Goal: Task Accomplishment & Management: Use online tool/utility

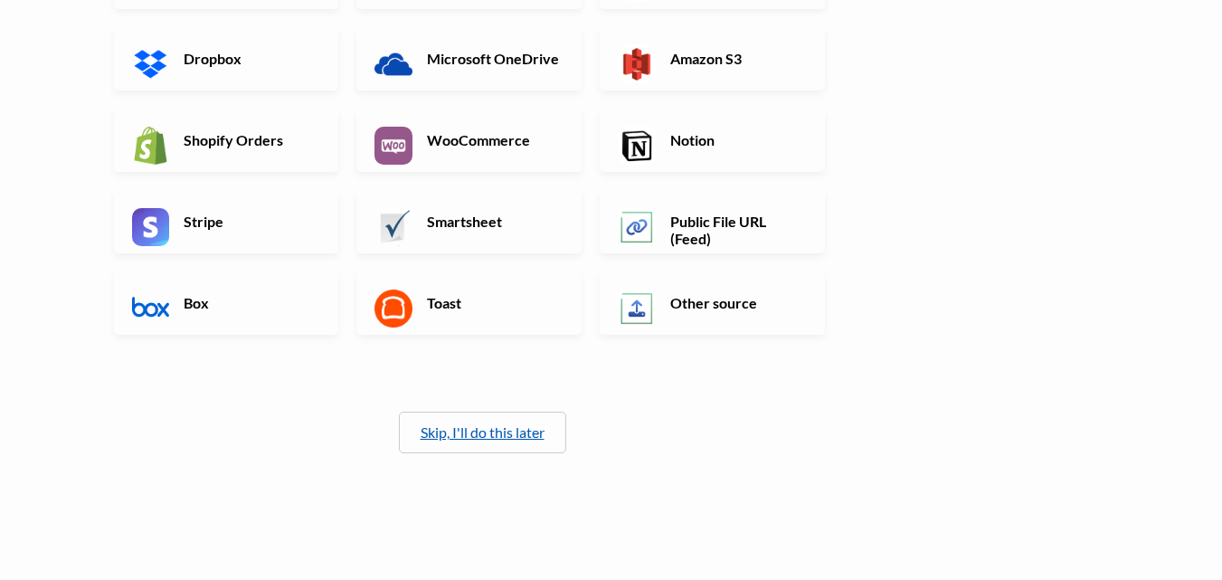
scroll to position [399, 0]
click at [474, 431] on link "Skip, I'll do this later" at bounding box center [483, 430] width 124 height 17
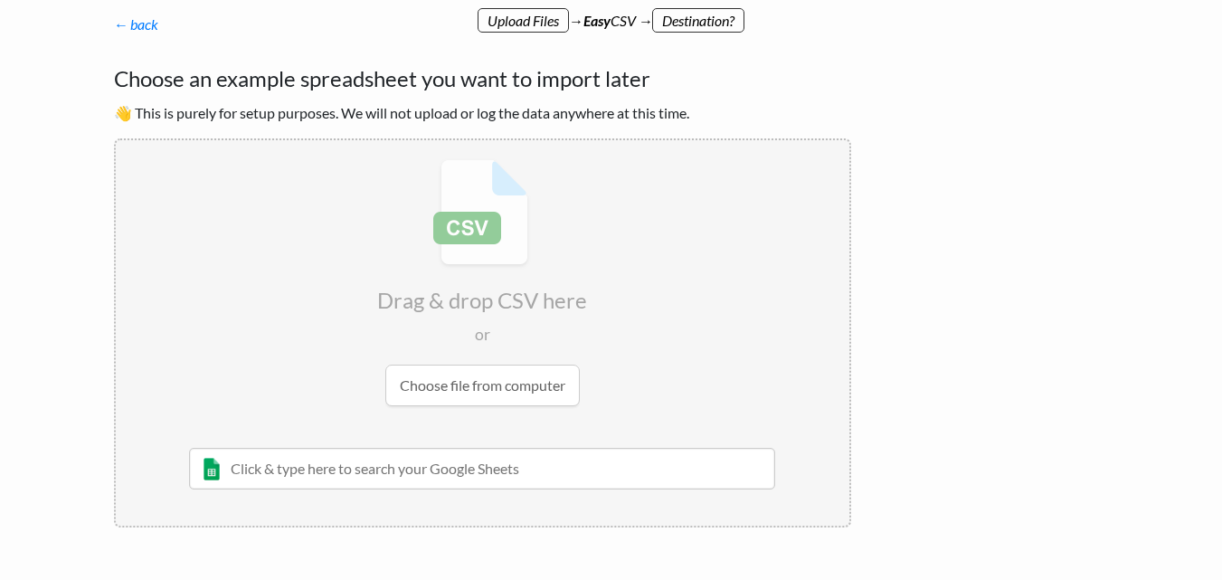
scroll to position [120, 0]
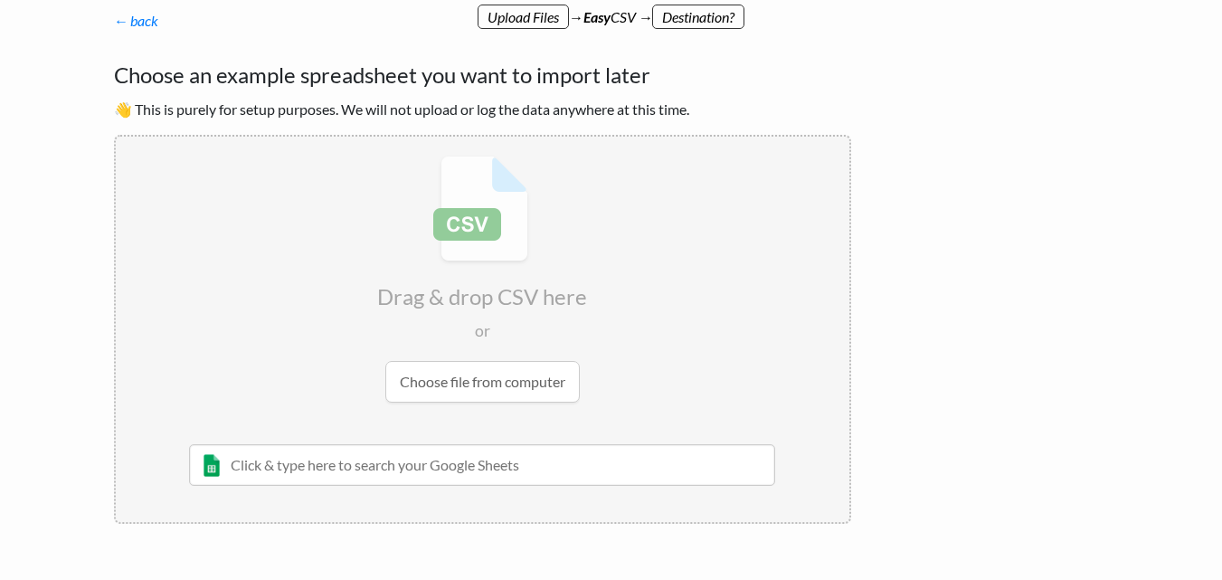
click at [487, 383] on input "file" at bounding box center [482, 279] width 733 height 285
type input "C:\fakepath\stock_details.csv"
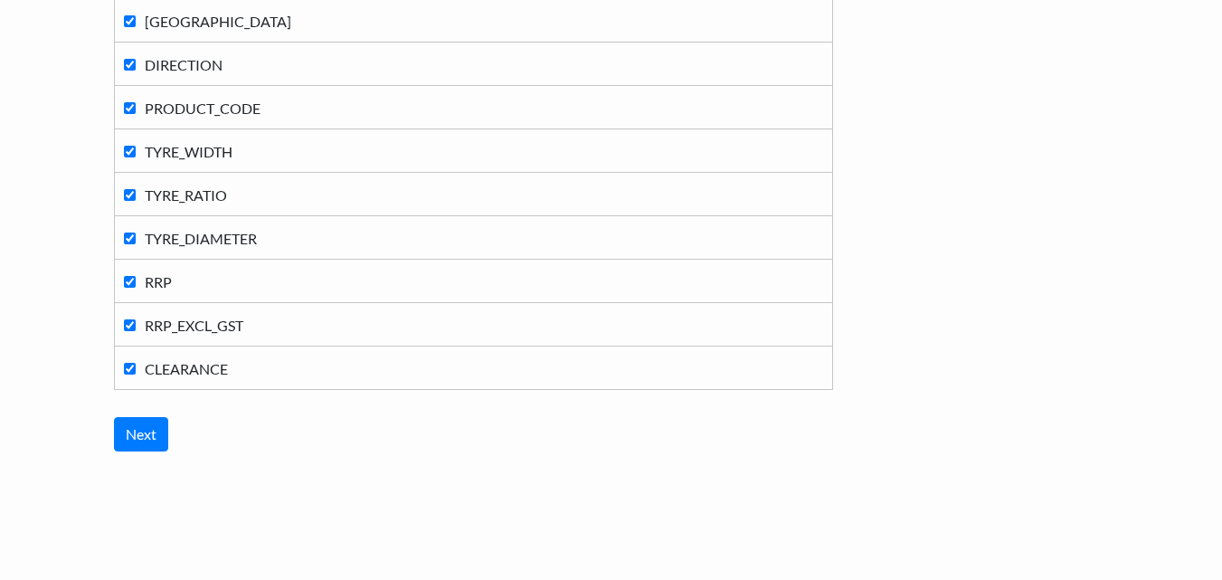
scroll to position [1021, 0]
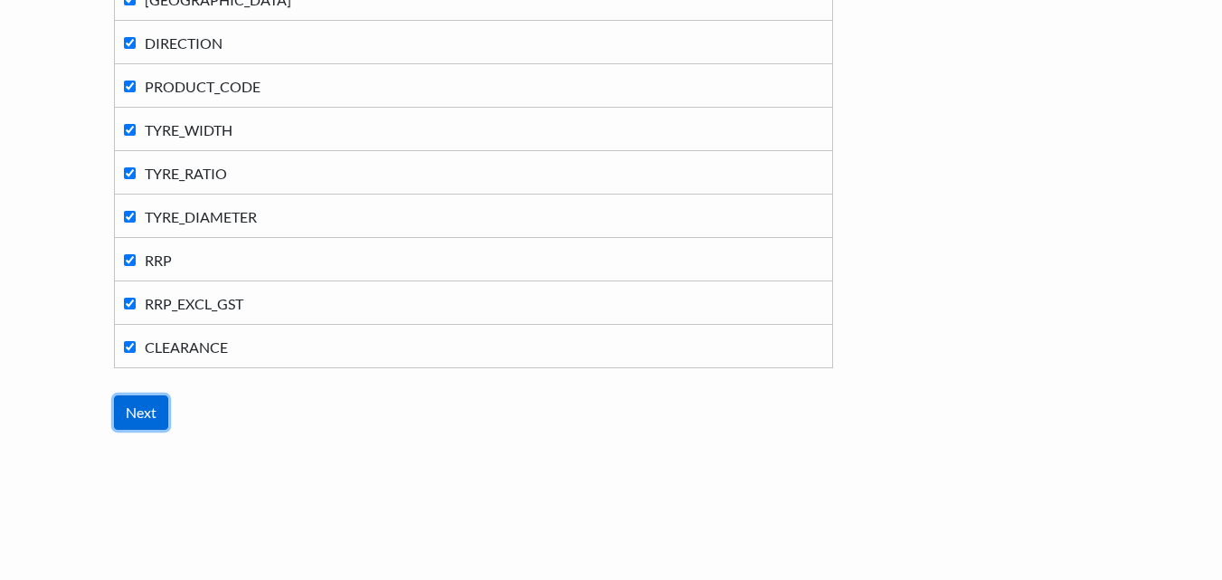
click at [153, 407] on input "Next" at bounding box center [141, 412] width 54 height 34
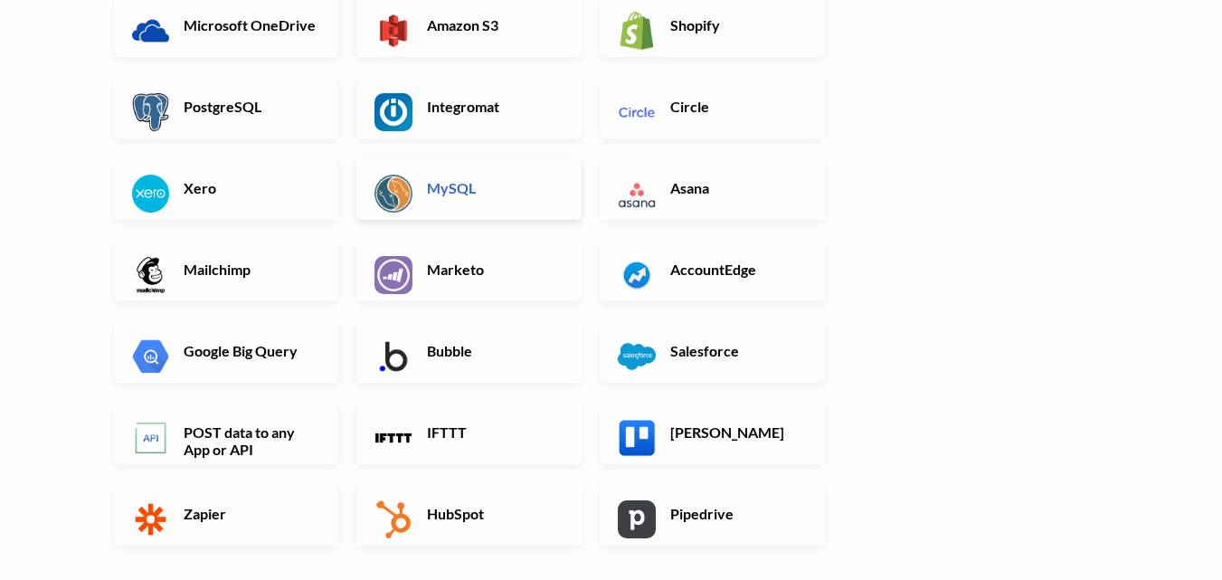
scroll to position [0, 0]
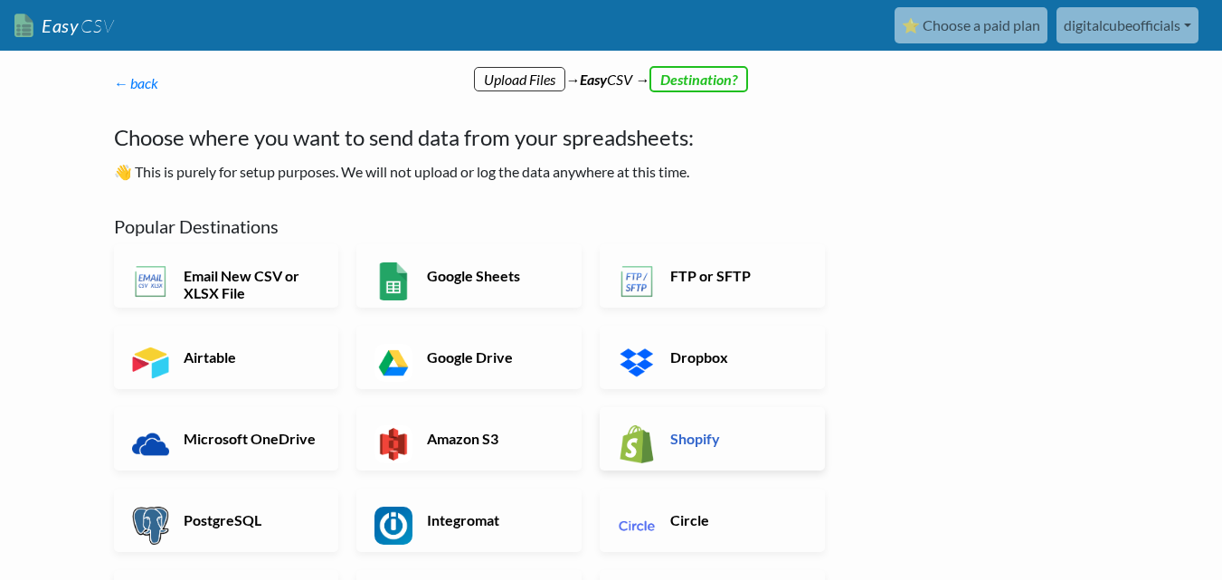
click at [695, 449] on link "Shopify" at bounding box center [712, 438] width 225 height 63
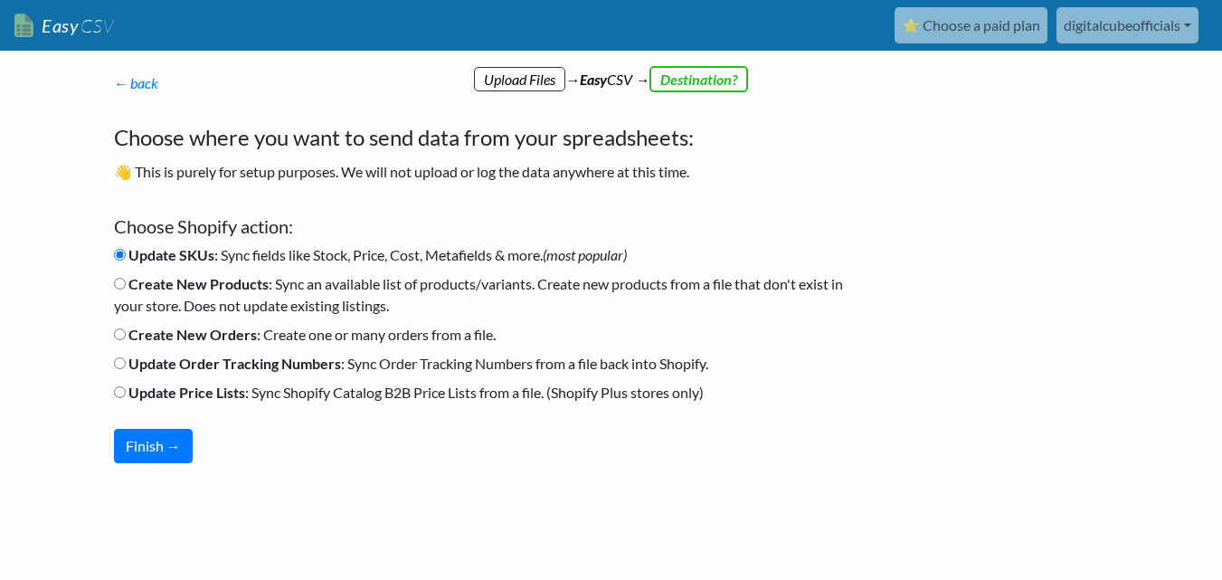
scroll to position [15, 0]
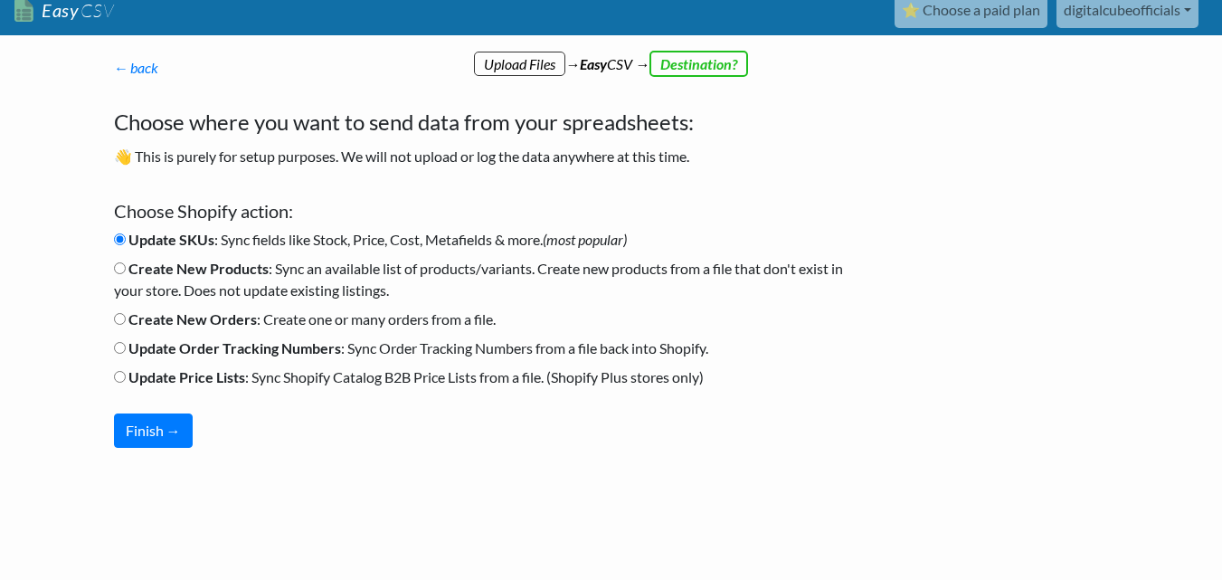
click at [118, 268] on input "Create New Products : Sync an available list of products/variants. Create new p…" at bounding box center [120, 268] width 12 height 12
radio input "true"
click at [164, 427] on button "Finish →" at bounding box center [153, 430] width 79 height 34
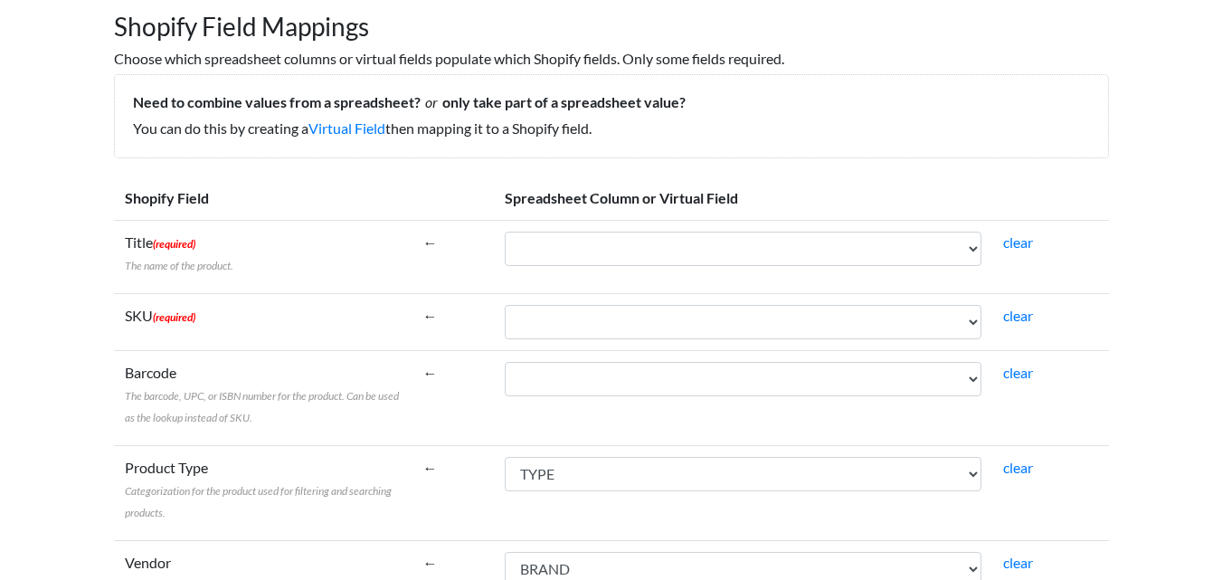
scroll to position [180, 0]
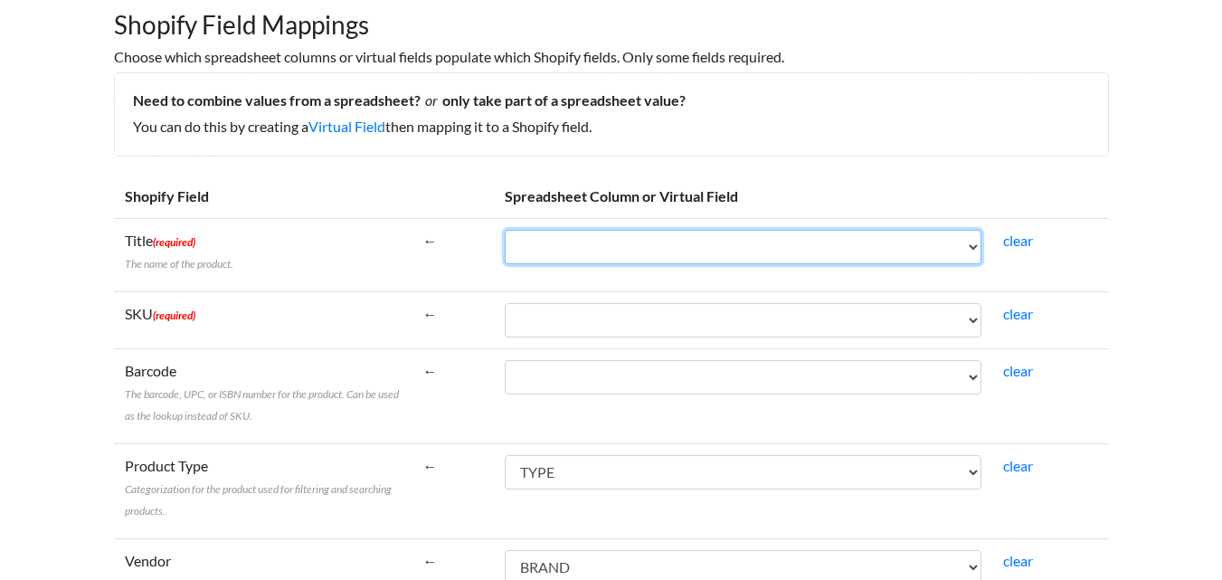
click at [945, 244] on select "TYPE BRAND MODEL SIZE COLOUR WIDTH STUD ET MULTIFIT QUANTITY LOAD_RATING SPEED_…" at bounding box center [743, 247] width 477 height 34
select select "cr_748173"
click at [508, 230] on select "TYPE BRAND MODEL SIZE COLOUR WIDTH STUD ET MULTIFIT QUANTITY LOAD_RATING SPEED_…" at bounding box center [743, 247] width 477 height 34
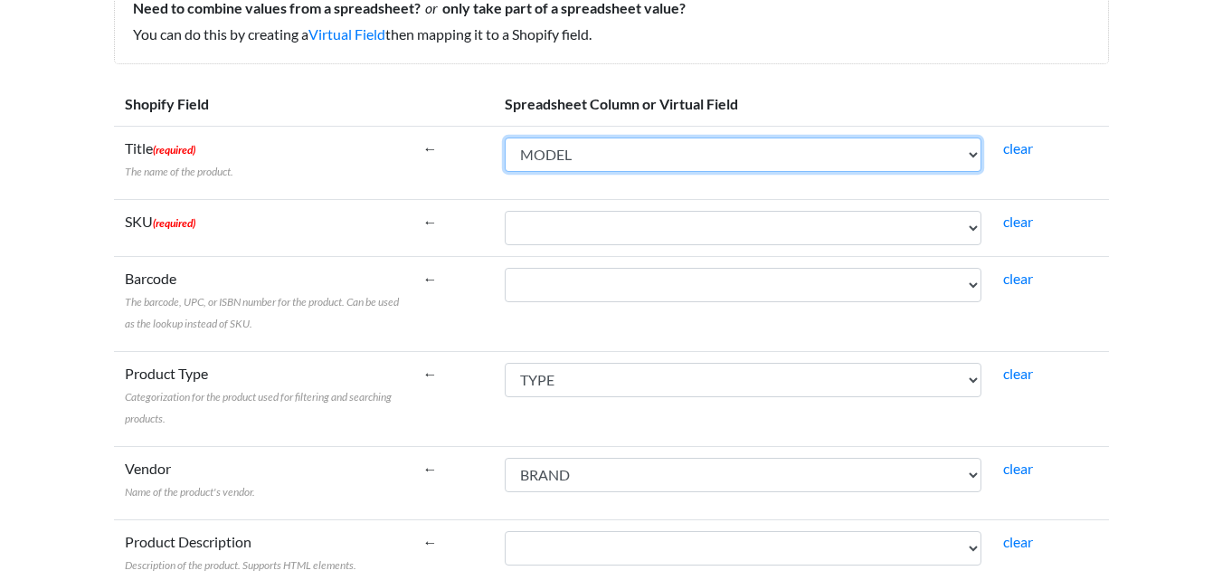
scroll to position [273, 0]
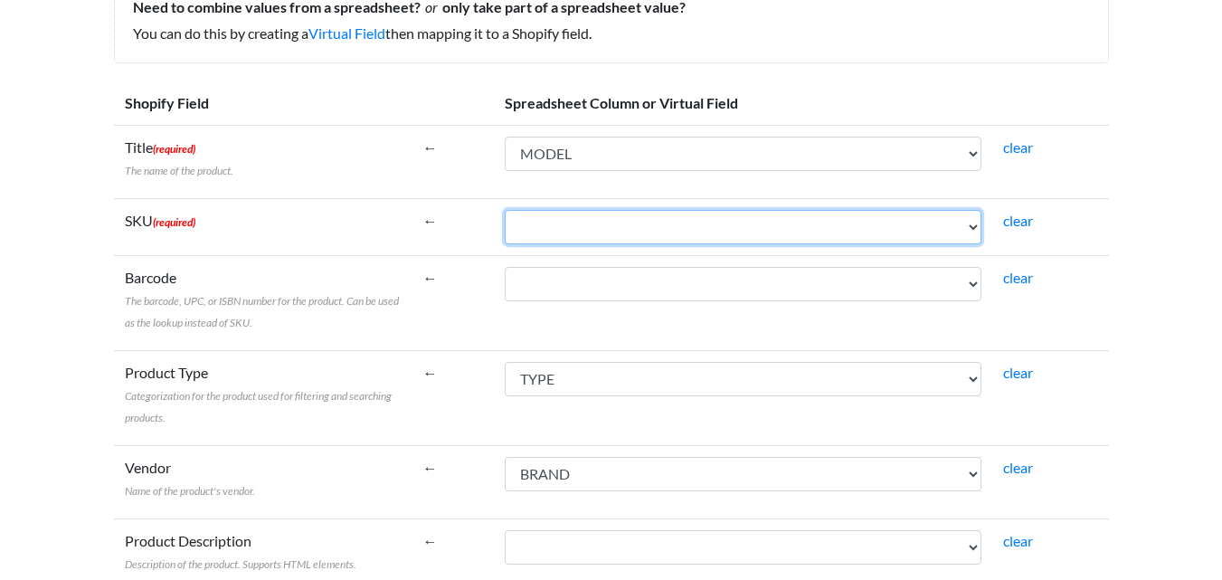
click at [939, 221] on select "TYPE BRAND MODEL SIZE COLOUR WIDTH STUD ET MULTIFIT QUANTITY LOAD_RATING SPEED_…" at bounding box center [743, 227] width 477 height 34
select select "cr_748172"
click at [508, 210] on select "TYPE BRAND MODEL SIZE COLOUR WIDTH STUD ET MULTIFIT QUANTITY LOAD_RATING SPEED_…" at bounding box center [743, 227] width 477 height 34
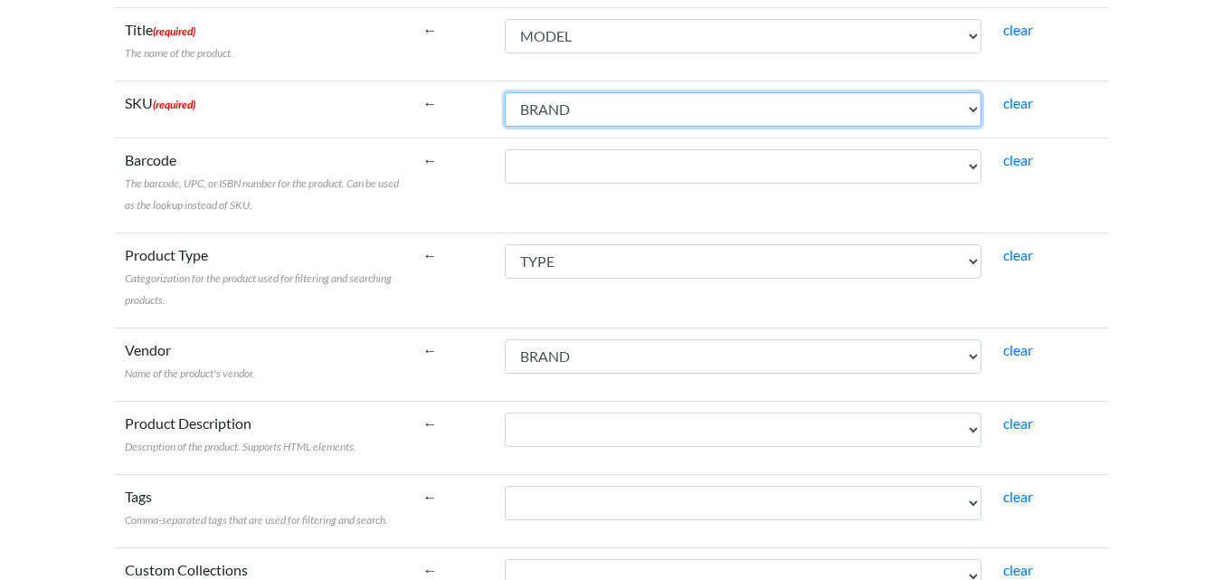
scroll to position [392, 0]
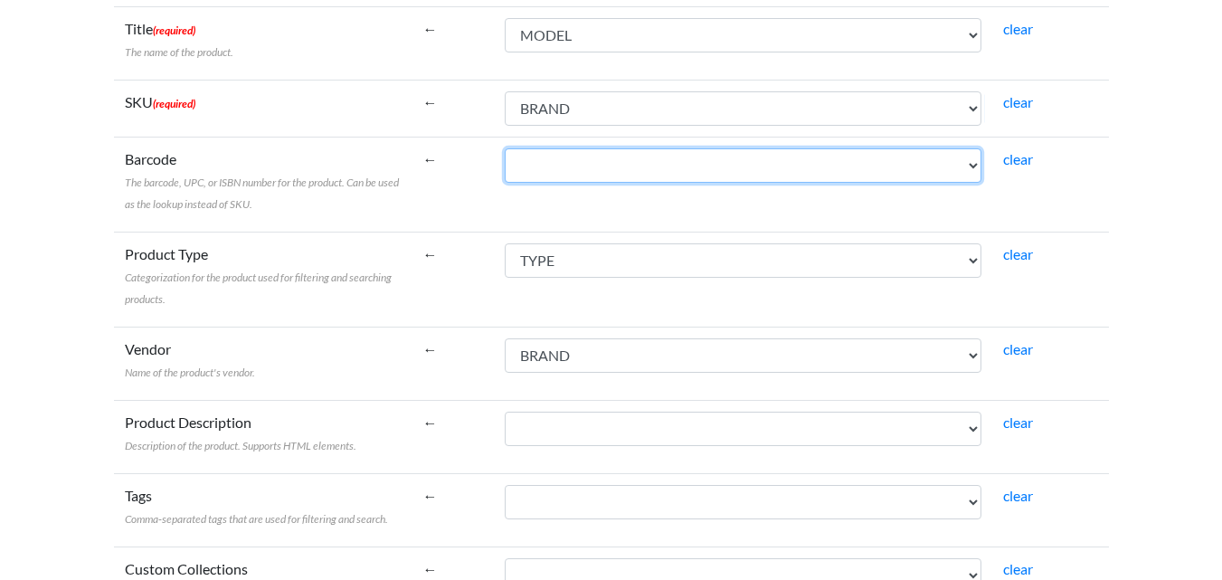
click at [931, 164] on select "TYPE BRAND MODEL SIZE COLOUR WIDTH STUD ET MULTIFIT QUANTITY LOAD_RATING SPEED_…" at bounding box center [743, 165] width 477 height 34
select select "cr_748176"
click at [508, 148] on select "TYPE BRAND MODEL SIZE COLOUR WIDTH STUD ET MULTIFIT QUANTITY LOAD_RATING SPEED_…" at bounding box center [743, 165] width 477 height 34
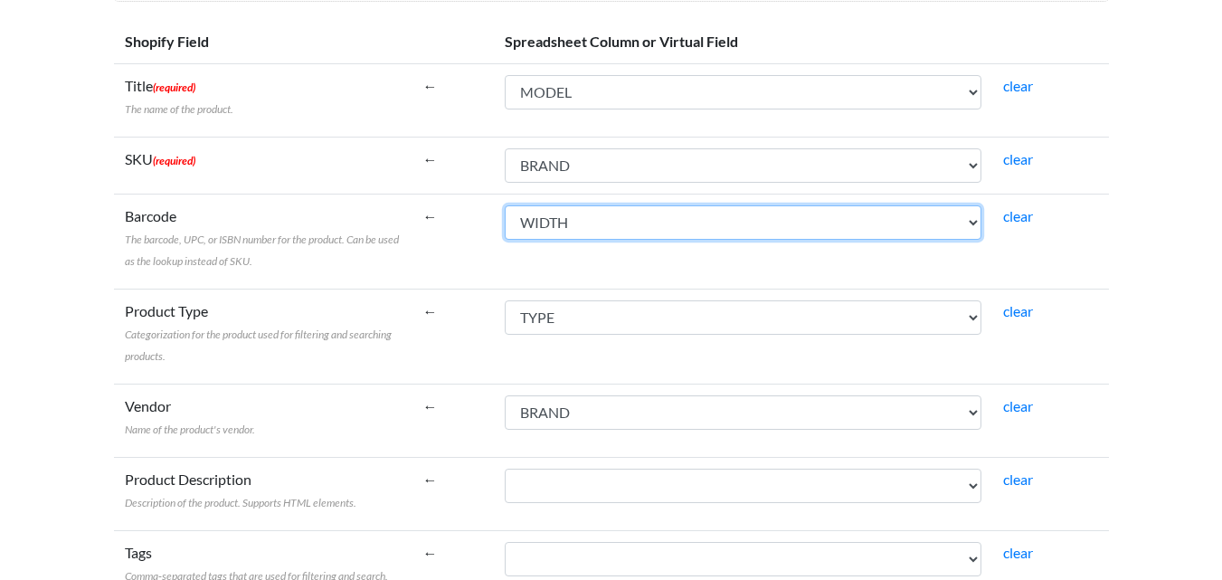
scroll to position [339, 0]
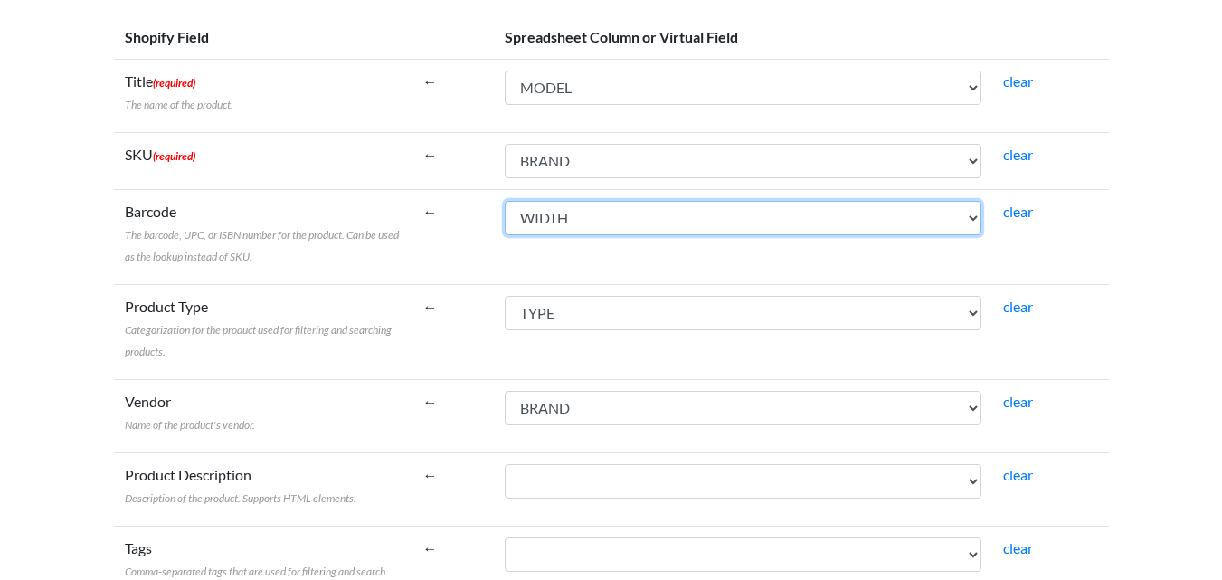
click at [921, 213] on select "TYPE BRAND MODEL SIZE COLOUR WIDTH STUD ET MULTIFIT QUANTITY LOAD_RATING SPEED_…" at bounding box center [743, 218] width 477 height 34
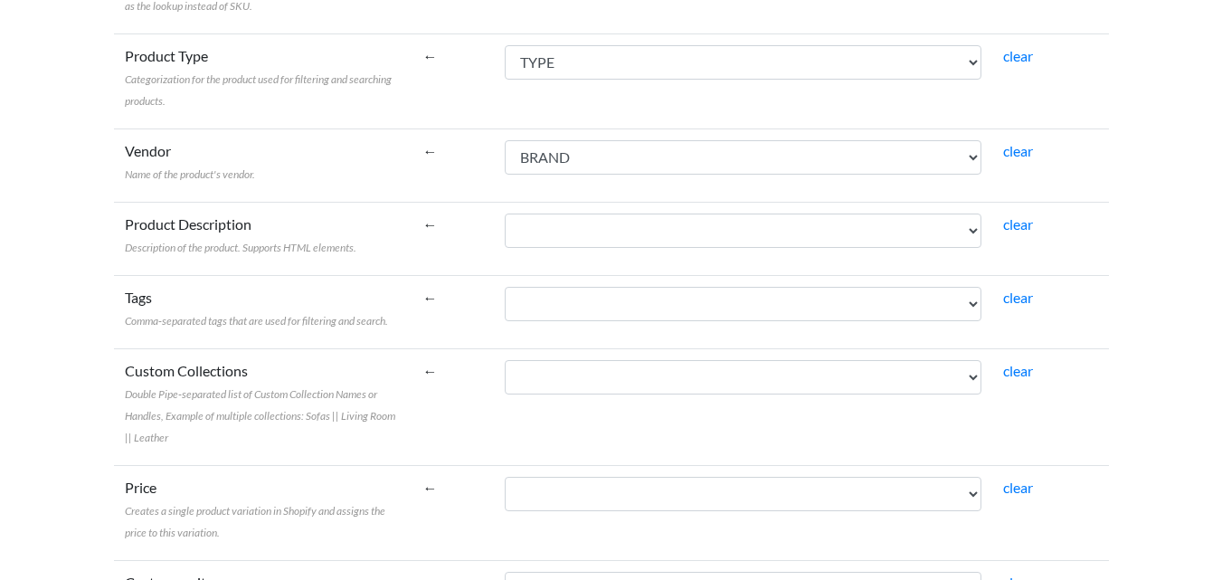
scroll to position [591, 0]
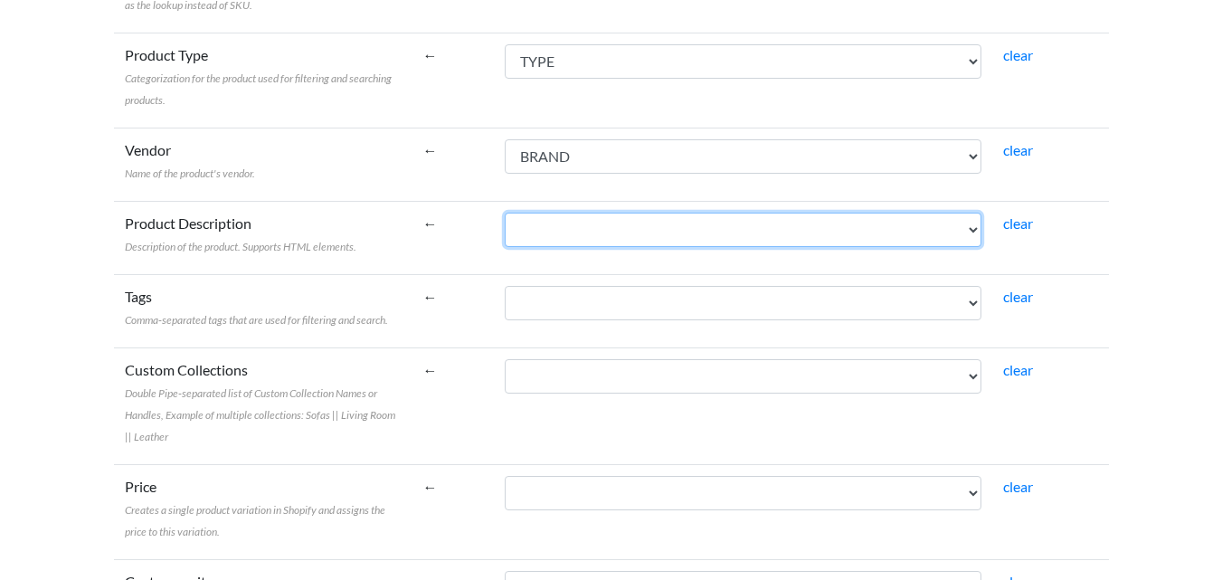
click at [953, 239] on select "TYPE BRAND MODEL SIZE COLOUR WIDTH STUD ET MULTIFIT QUANTITY LOAD_RATING SPEED_…" at bounding box center [743, 230] width 477 height 34
select select "cr_748185"
click at [508, 213] on select "TYPE BRAND MODEL SIZE COLOUR WIDTH STUD ET MULTIFIT QUANTITY LOAD_RATING SPEED_…" at bounding box center [743, 230] width 477 height 34
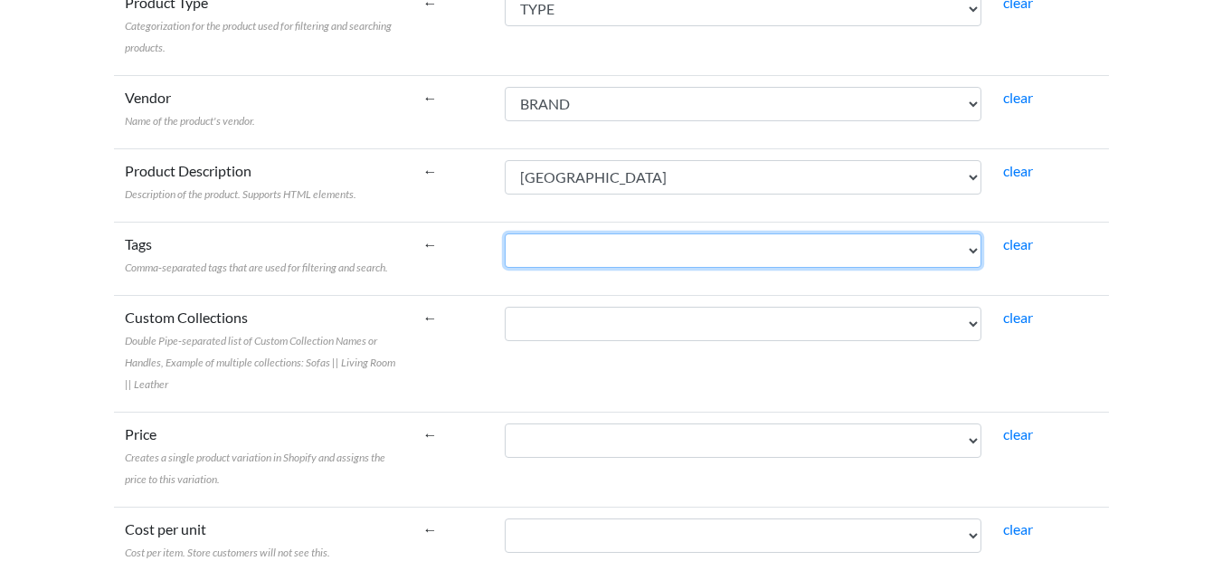
click at [927, 257] on select "TYPE BRAND MODEL SIZE COLOUR WIDTH STUD ET MULTIFIT QUANTITY LOAD_RATING SPEED_…" at bounding box center [743, 250] width 477 height 34
select select "cr_748182"
click at [508, 233] on select "TYPE BRAND MODEL SIZE COLOUR WIDTH STUD ET MULTIFIT QUANTITY LOAD_RATING SPEED_…" at bounding box center [743, 250] width 477 height 34
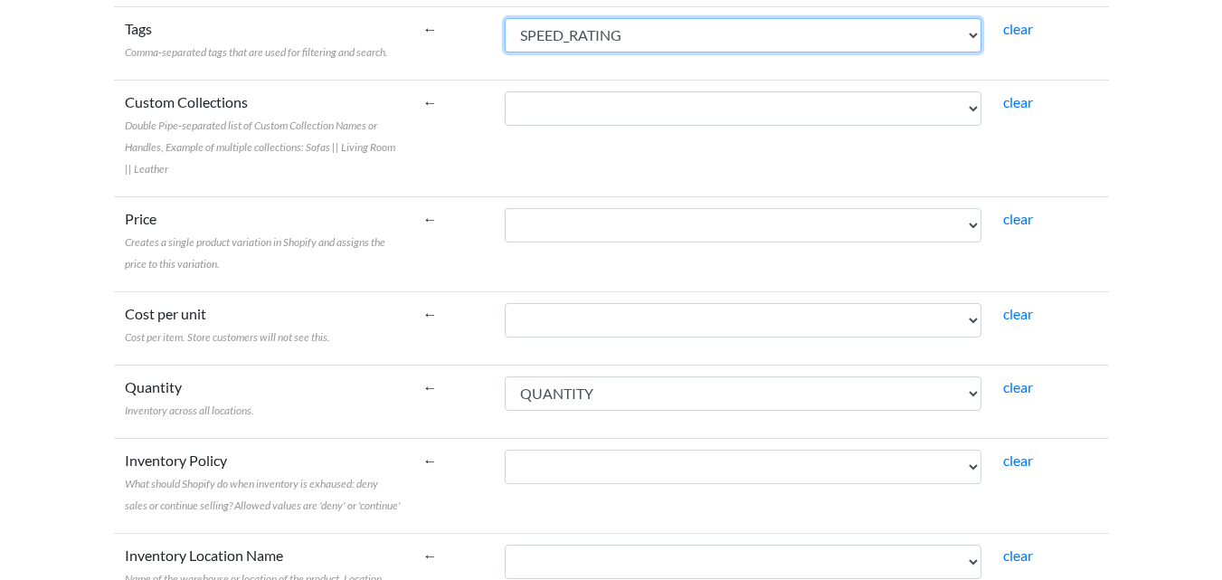
scroll to position [862, 0]
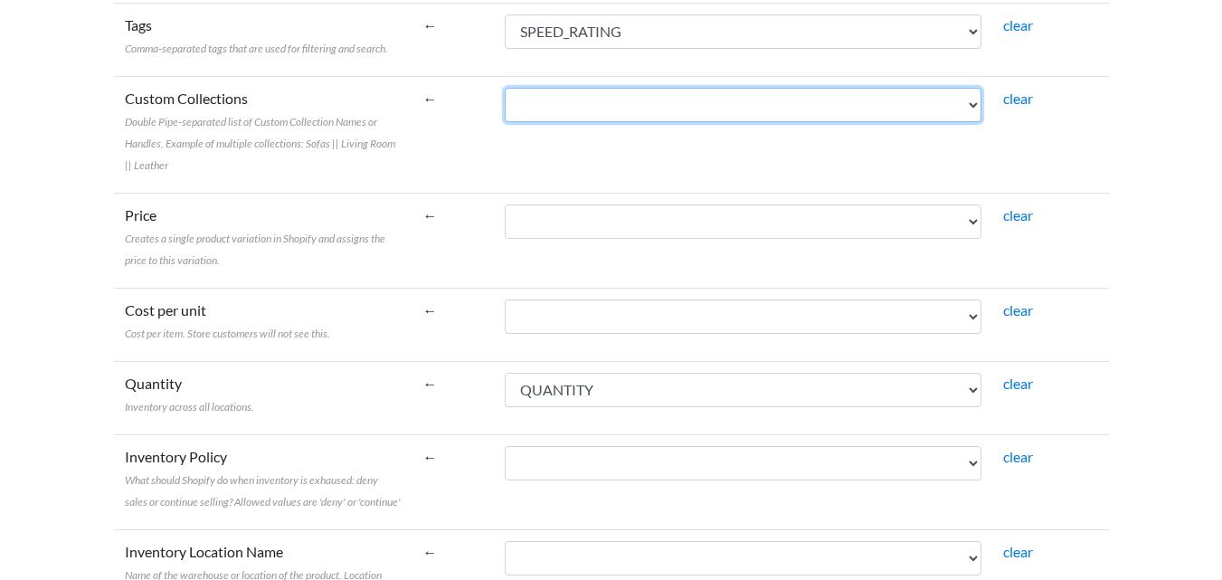
click at [952, 100] on select "TYPE BRAND MODEL SIZE COLOUR WIDTH STUD ET MULTIFIT QUANTITY LOAD_RATING SPEED_…" at bounding box center [743, 105] width 477 height 34
select select "cr_748172"
click at [508, 88] on select "TYPE BRAND MODEL SIZE COLOUR WIDTH STUD ET MULTIFIT QUANTITY LOAD_RATING SPEED_…" at bounding box center [743, 105] width 477 height 34
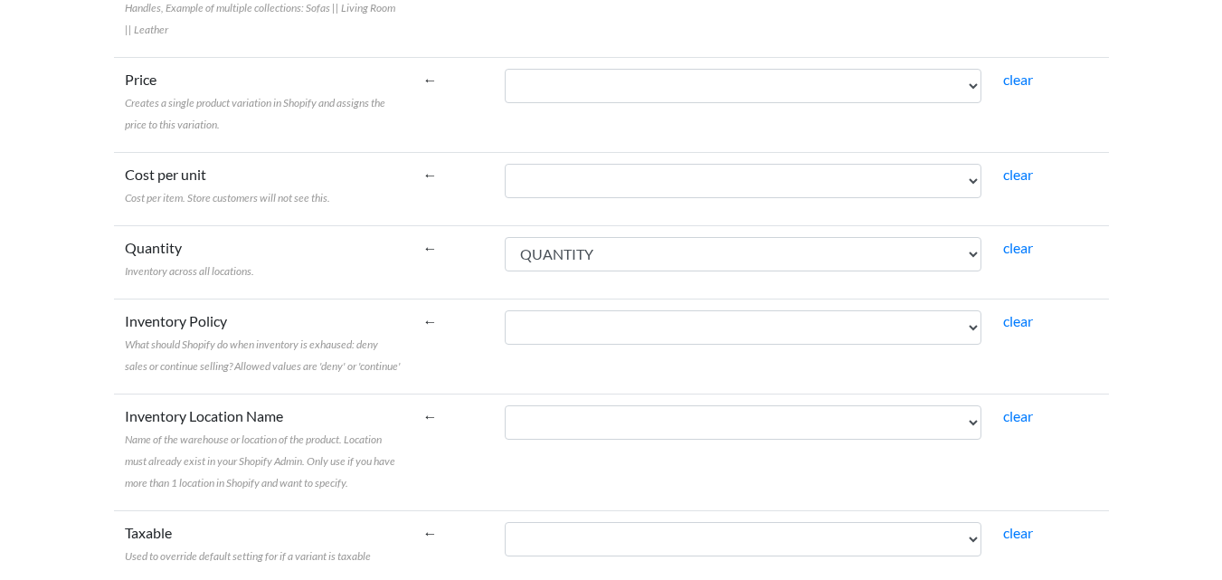
scroll to position [999, 0]
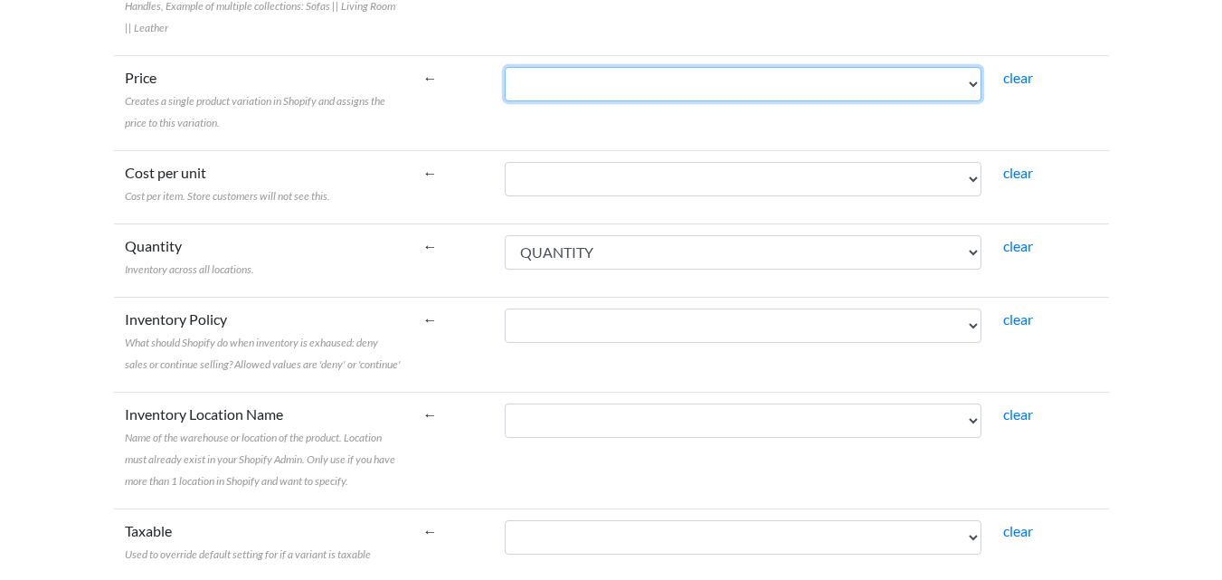
click at [945, 71] on select "TYPE BRAND MODEL SIZE COLOUR WIDTH STUD ET MULTIFIT QUANTITY LOAD_RATING SPEED_…" at bounding box center [743, 84] width 477 height 34
select select "cr_748183"
click at [508, 67] on select "TYPE BRAND MODEL SIZE COLOUR WIDTH STUD ET MULTIFIT QUANTITY LOAD_RATING SPEED_…" at bounding box center [743, 84] width 477 height 34
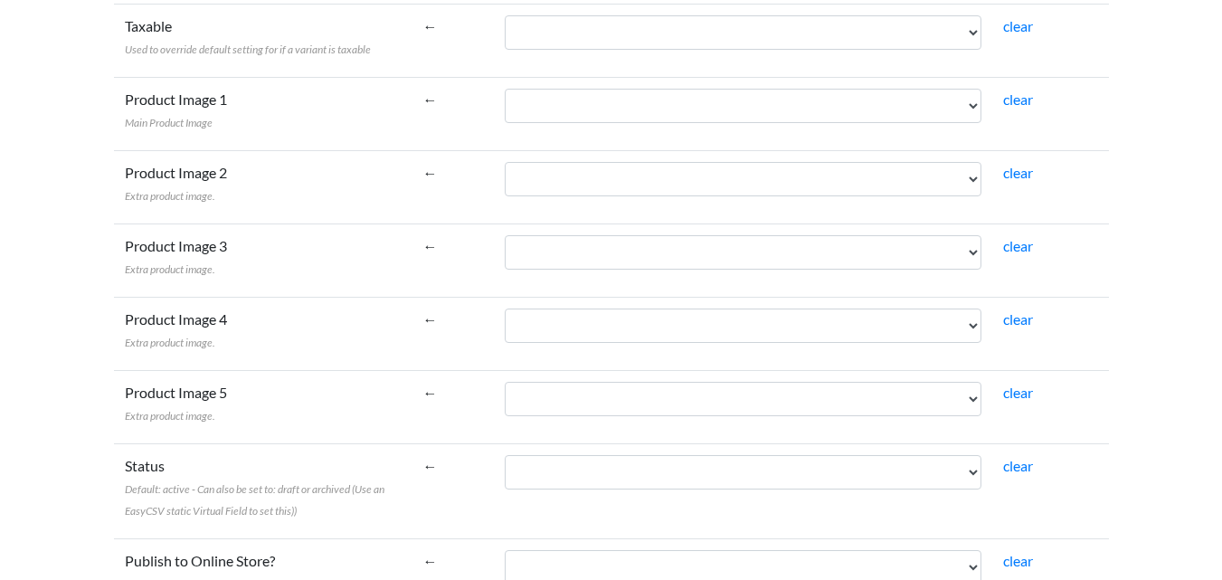
scroll to position [1506, 0]
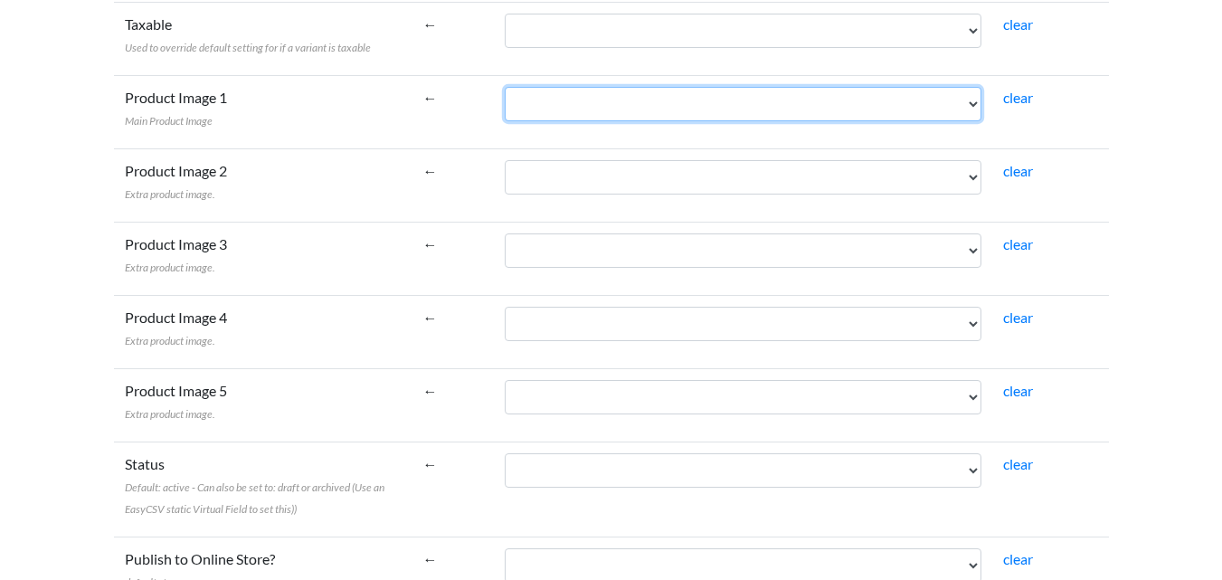
click at [958, 102] on select "TYPE BRAND MODEL SIZE COLOUR WIDTH STUD ET MULTIFIT QUANTITY LOAD_RATING SPEED_…" at bounding box center [743, 104] width 477 height 34
select select "cr_748184"
click at [508, 87] on select "TYPE BRAND MODEL SIZE COLOUR WIDTH STUD ET MULTIFIT QUANTITY LOAD_RATING SPEED_…" at bounding box center [743, 104] width 477 height 34
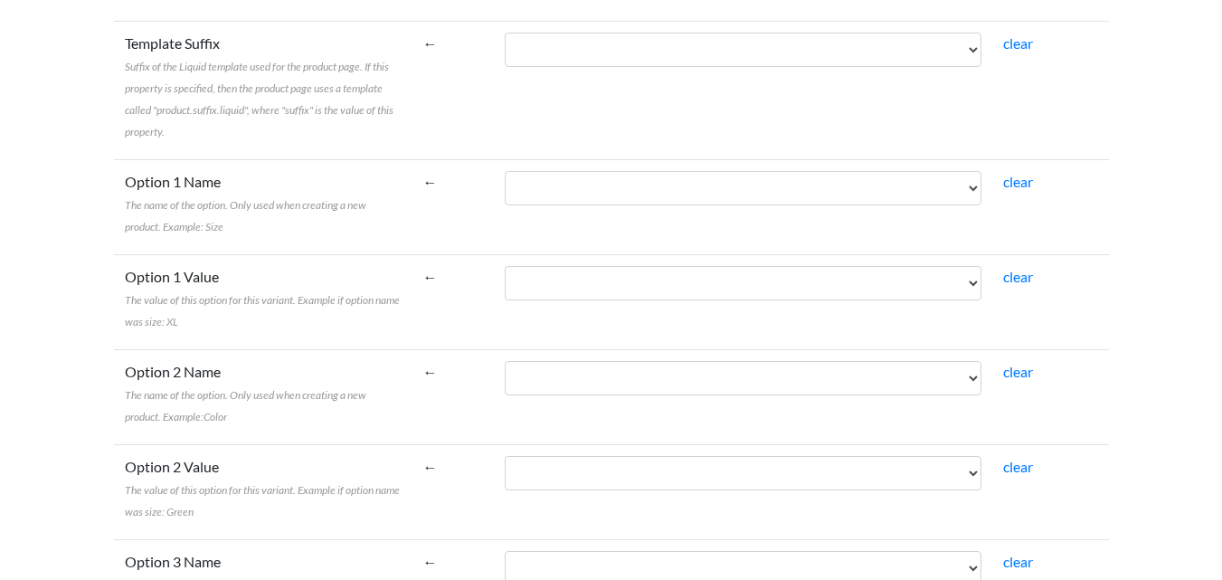
scroll to position [3051, 0]
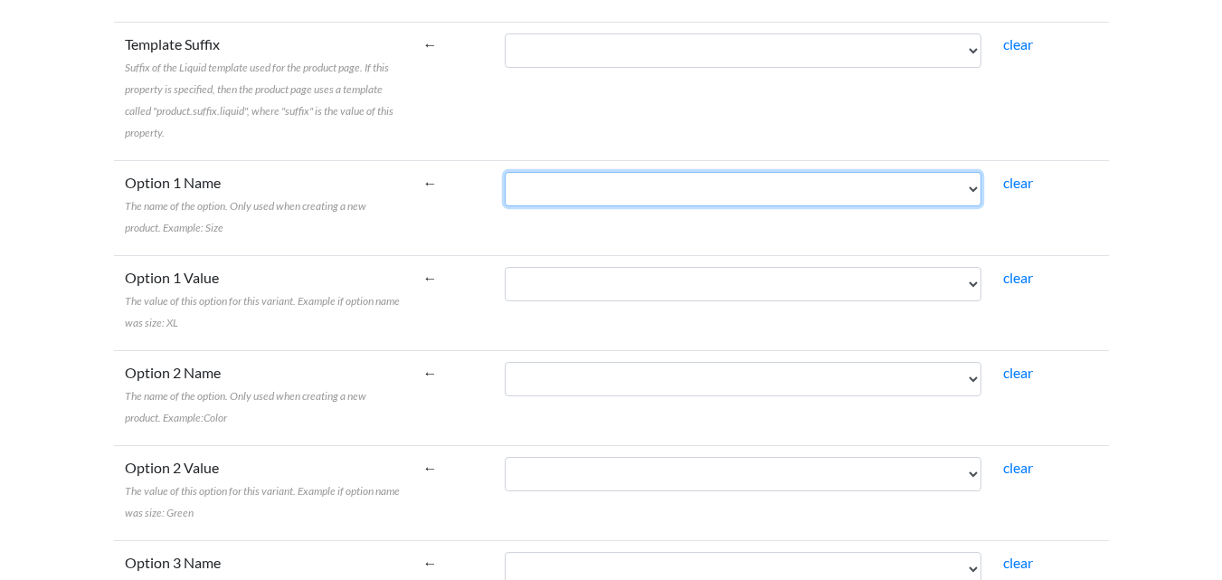
click at [935, 191] on select "TYPE BRAND MODEL SIZE COLOUR WIDTH STUD ET MULTIFIT QUANTITY LOAD_RATING SPEED_…" at bounding box center [743, 189] width 477 height 34
select select "cr_748191"
click at [508, 172] on select "TYPE BRAND MODEL SIZE COLOUR WIDTH STUD ET MULTIFIT QUANTITY LOAD_RATING SPEED_…" at bounding box center [743, 189] width 477 height 34
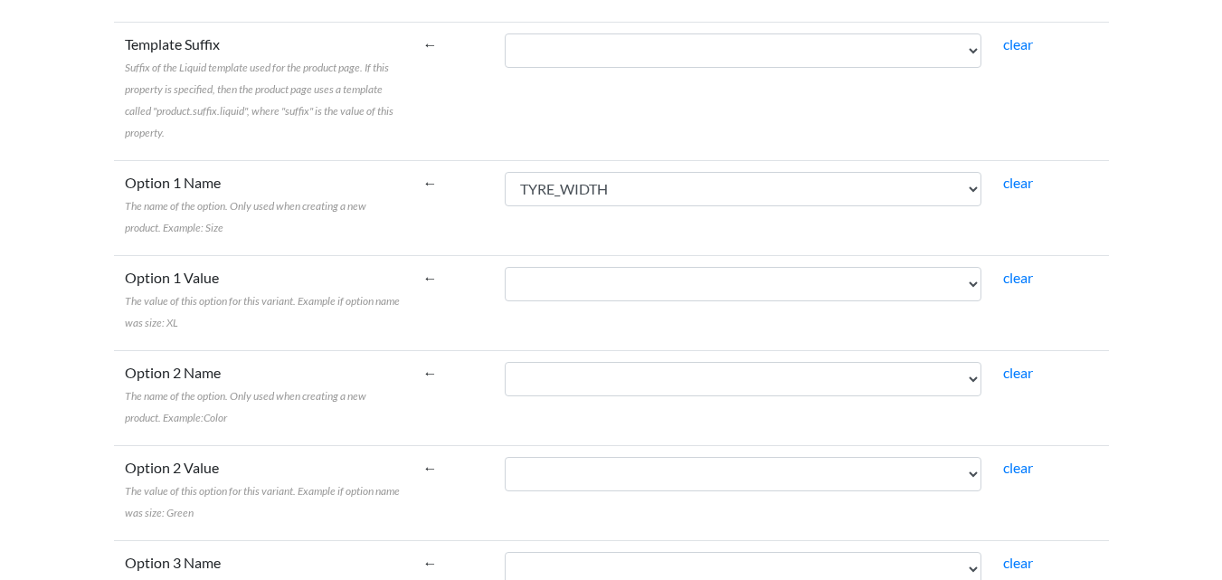
click at [938, 308] on td "TYPE BRAND MODEL SIZE COLOUR WIDTH STUD ET MULTIFIT QUANTITY LOAD_RATING SPEED_…" at bounding box center [743, 302] width 498 height 95
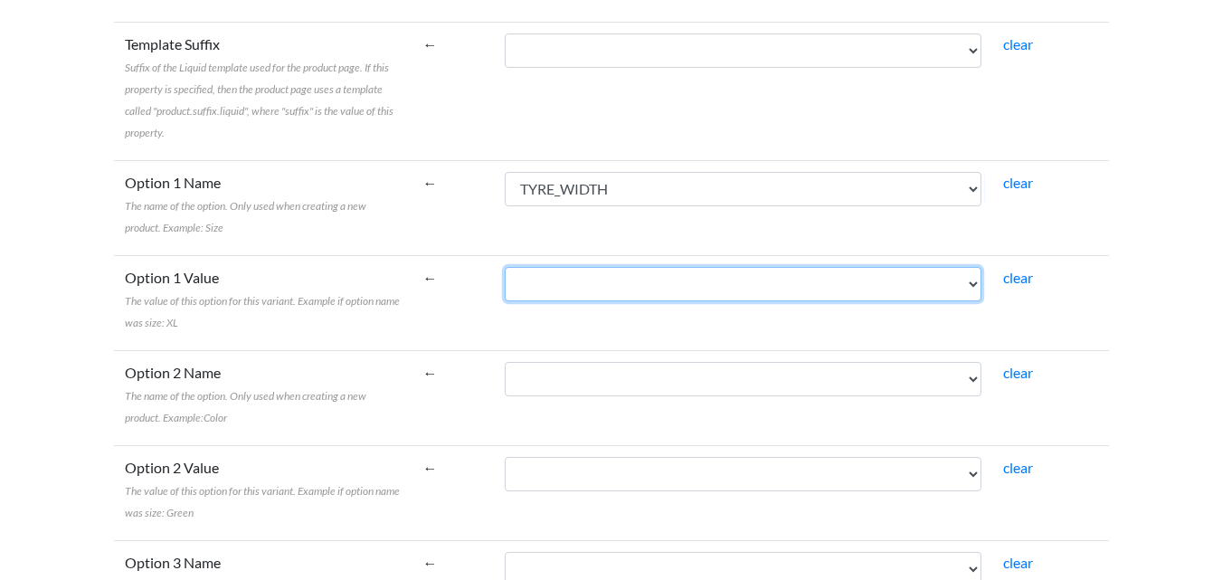
click at [940, 287] on select "TYPE BRAND MODEL SIZE COLOUR WIDTH STUD ET MULTIFIT QUANTITY LOAD_RATING SPEED_…" at bounding box center [743, 284] width 477 height 34
select select "cr_748192"
click at [508, 267] on select "TYPE BRAND MODEL SIZE COLOUR WIDTH STUD ET MULTIFIT QUANTITY LOAD_RATING SPEED_…" at bounding box center [743, 284] width 477 height 34
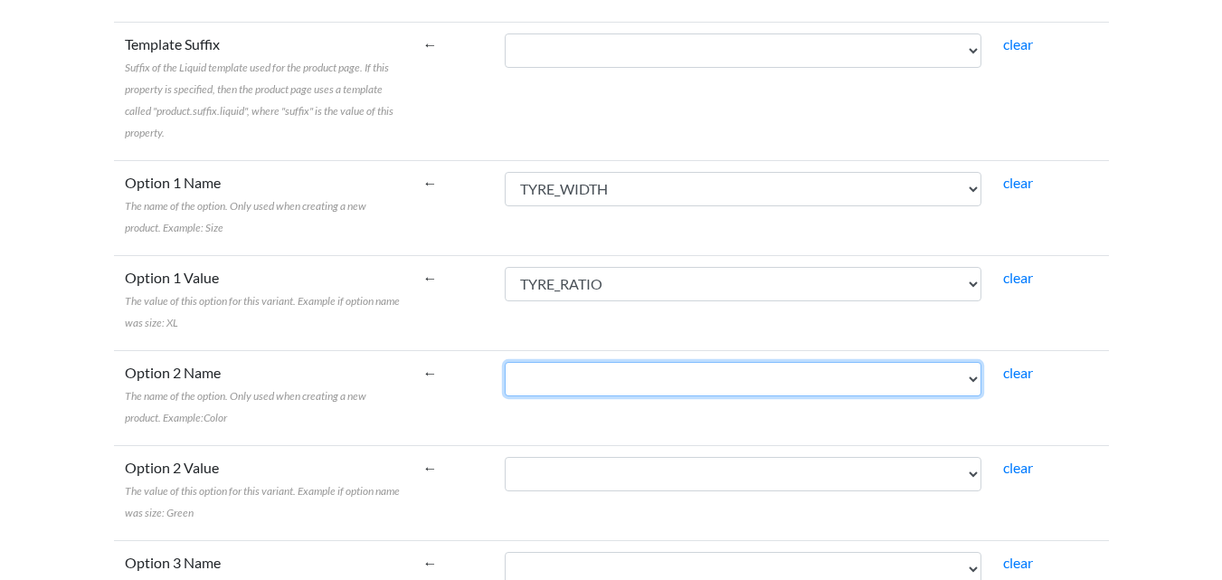
click at [946, 374] on select "TYPE BRAND MODEL SIZE COLOUR WIDTH STUD ET MULTIFIT QUANTITY LOAD_RATING SPEED_…" at bounding box center [743, 379] width 477 height 34
select select "cr_748193"
click at [508, 362] on select "TYPE BRAND MODEL SIZE COLOUR WIDTH STUD ET MULTIFIT QUANTITY LOAD_RATING SPEED_…" at bounding box center [743, 379] width 477 height 34
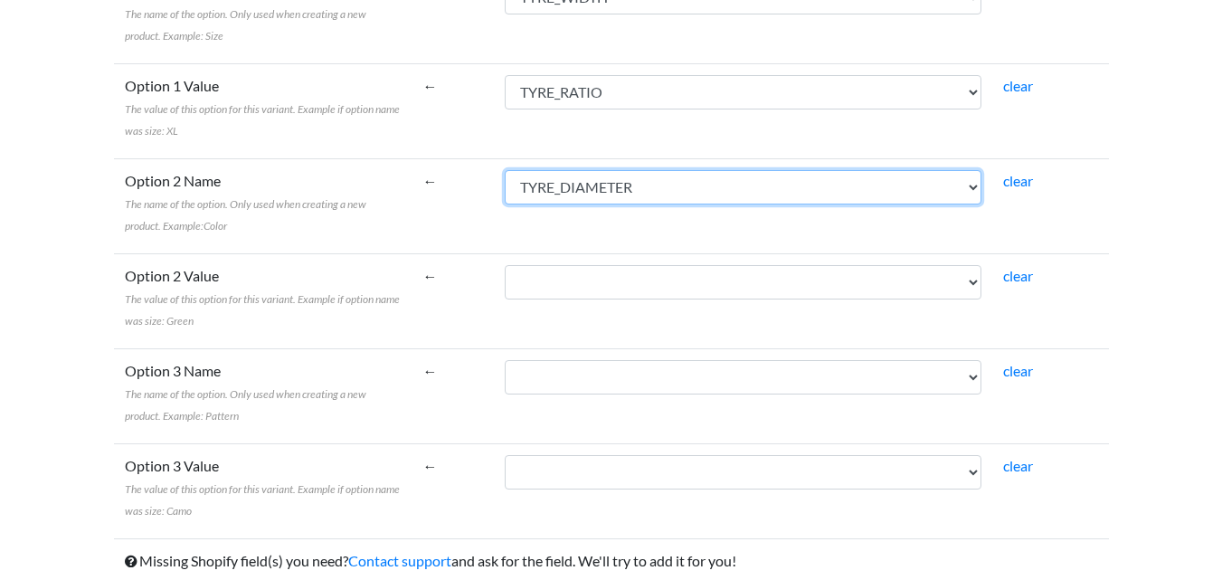
scroll to position [3312, 0]
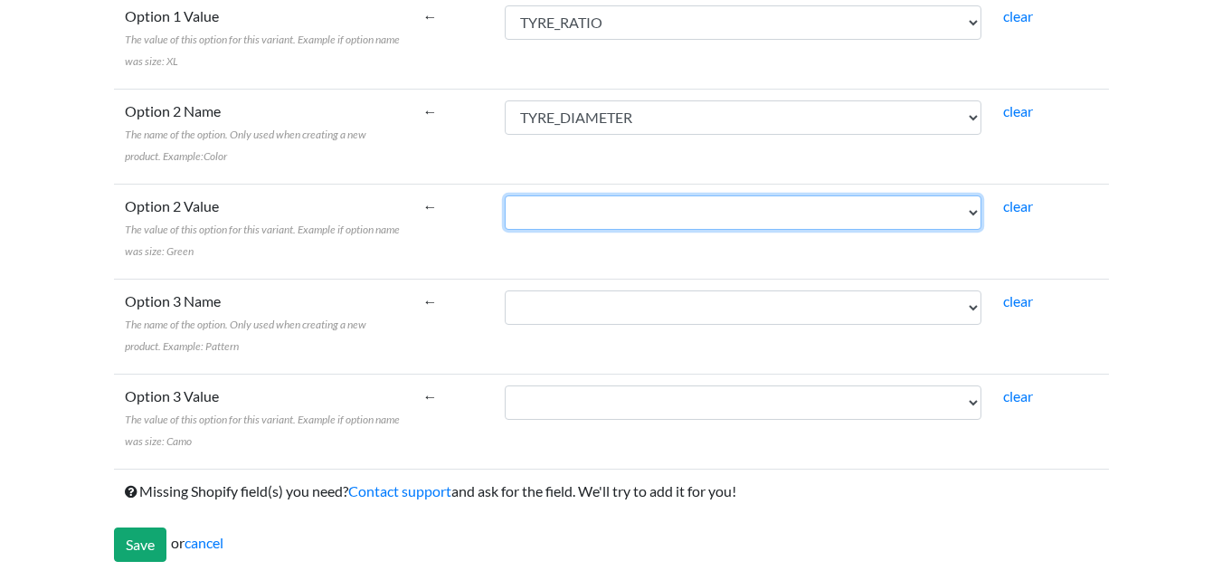
click at [956, 208] on select "TYPE BRAND MODEL SIZE COLOUR WIDTH STUD ET MULTIFIT QUANTITY LOAD_RATING SPEED_…" at bounding box center [743, 212] width 477 height 34
select select "cr_748189"
click at [508, 195] on select "TYPE BRAND MODEL SIZE COLOUR WIDTH STUD ET MULTIFIT QUANTITY LOAD_RATING SPEED_…" at bounding box center [743, 212] width 477 height 34
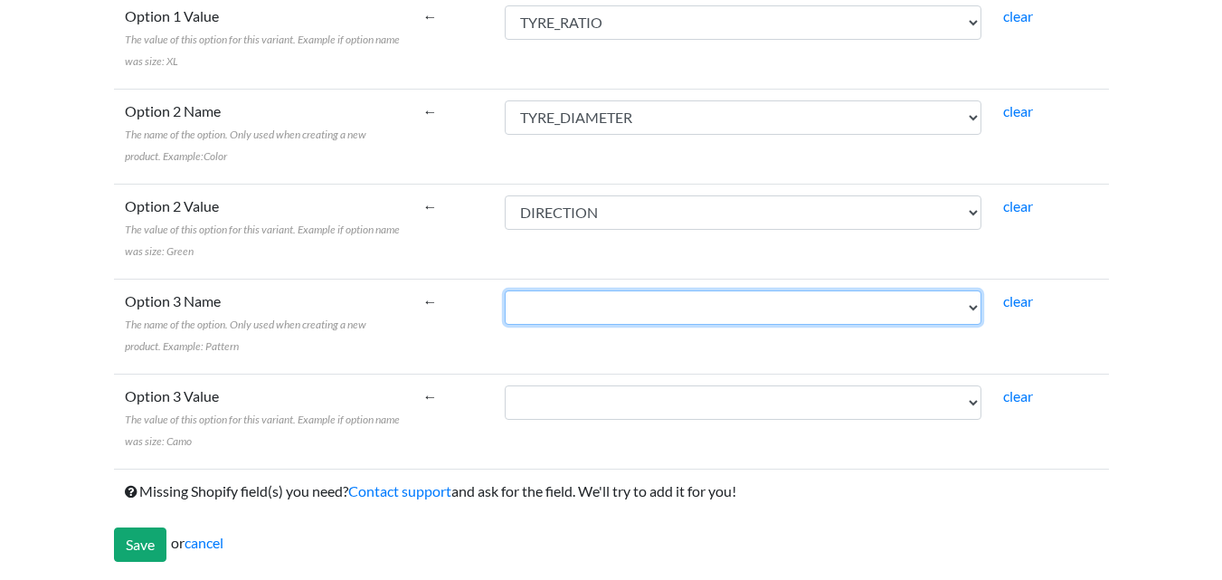
click at [842, 310] on select "TYPE BRAND MODEL SIZE COLOUR WIDTH STUD ET MULTIFIT QUANTITY LOAD_RATING SPEED_…" at bounding box center [743, 307] width 477 height 34
select select "cr_748196"
click at [508, 290] on select "TYPE BRAND MODEL SIZE COLOUR WIDTH STUD ET MULTIFIT QUANTITY LOAD_RATING SPEED_…" at bounding box center [743, 307] width 477 height 34
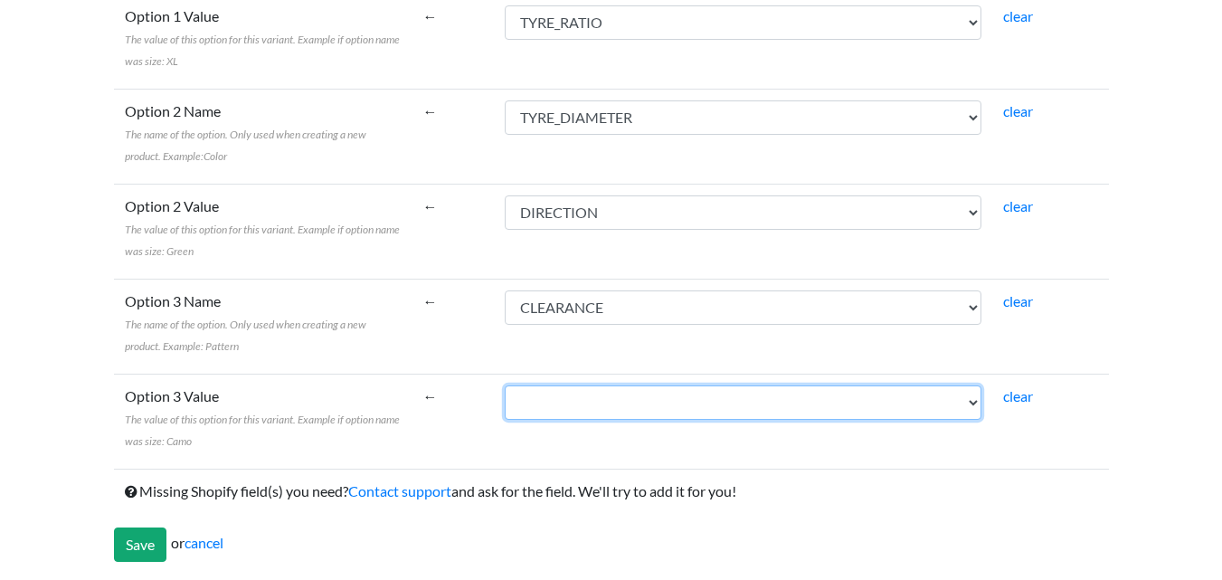
click at [890, 409] on select "TYPE BRAND MODEL SIZE COLOUR WIDTH STUD ET MULTIFIT QUANTITY LOAD_RATING SPEED_…" at bounding box center [743, 402] width 477 height 34
select select "cr_748175"
click at [508, 385] on select "TYPE BRAND MODEL SIZE COLOUR WIDTH STUD ET MULTIFIT QUANTITY LOAD_RATING SPEED_…" at bounding box center [743, 402] width 477 height 34
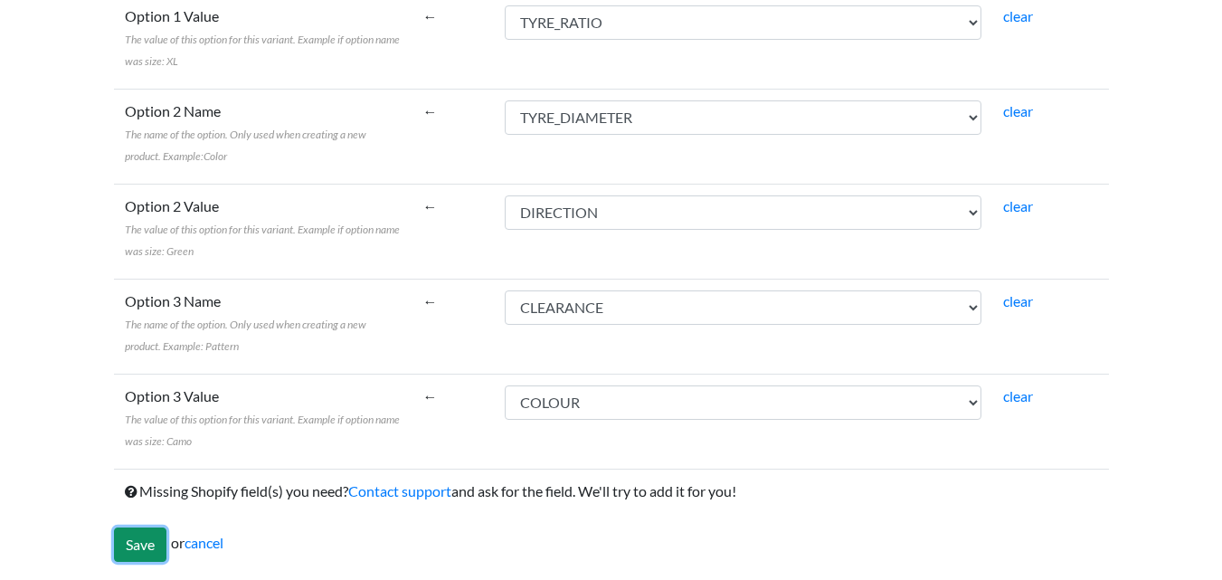
click at [141, 545] on input "Save" at bounding box center [140, 544] width 52 height 34
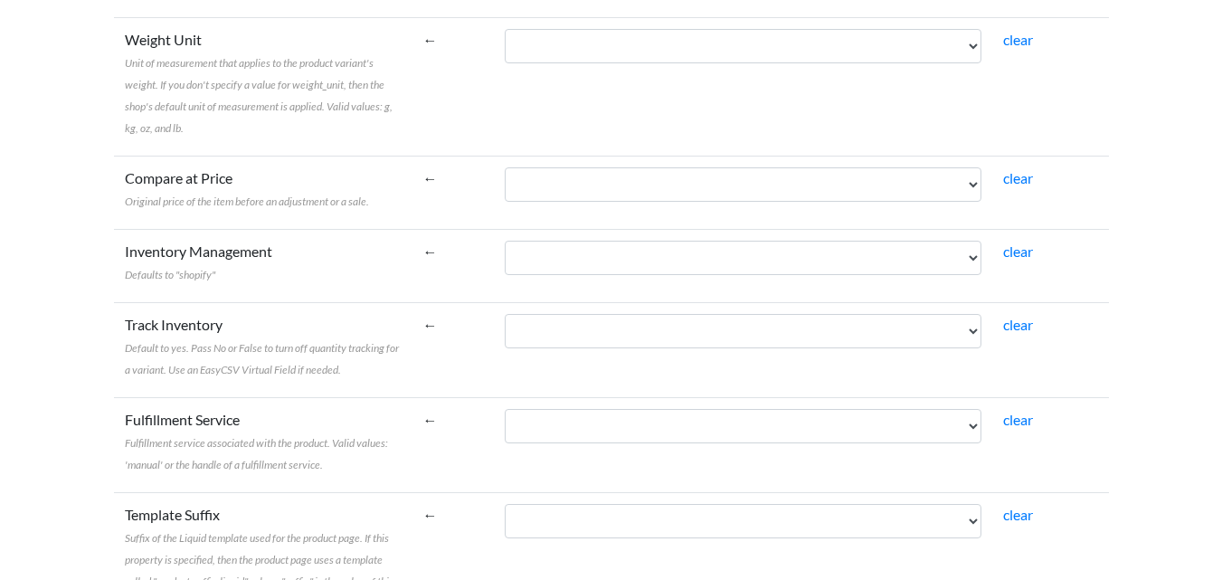
scroll to position [2475, 0]
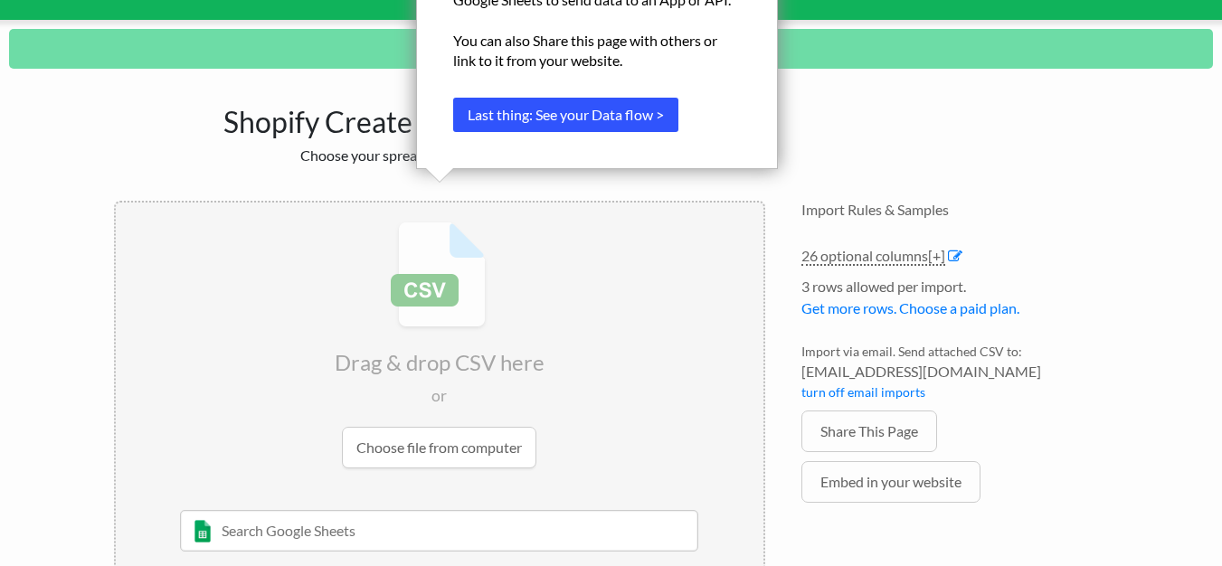
scroll to position [183, 0]
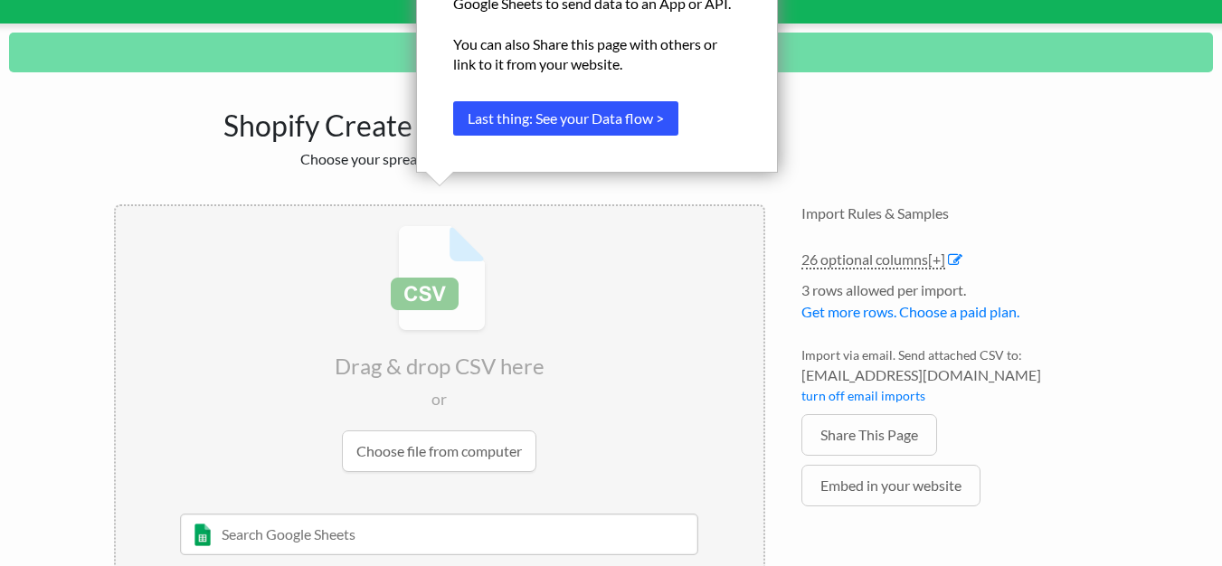
click at [615, 120] on button "Last thing: See your Data flow >" at bounding box center [565, 118] width 225 height 34
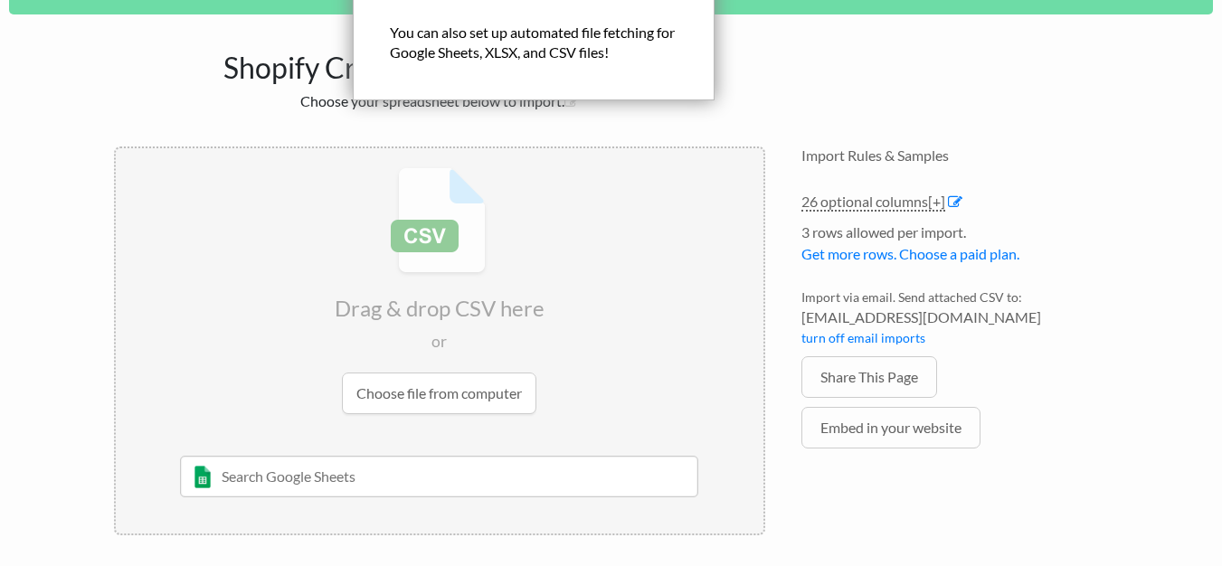
scroll to position [242, 0]
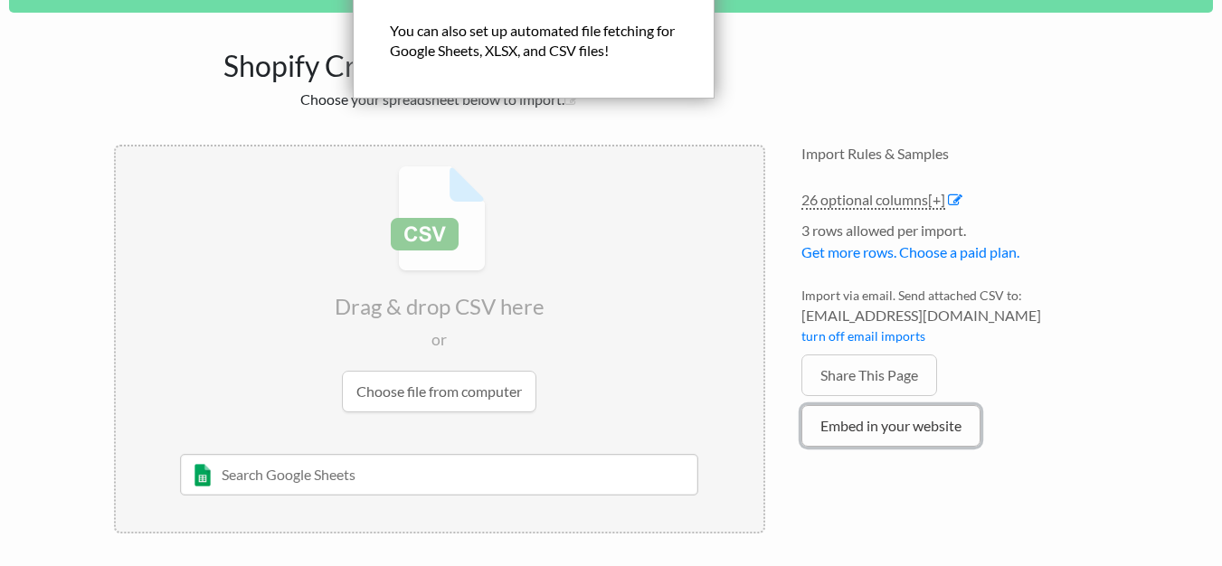
click at [891, 427] on link "Embed in your website" at bounding box center [890, 426] width 179 height 42
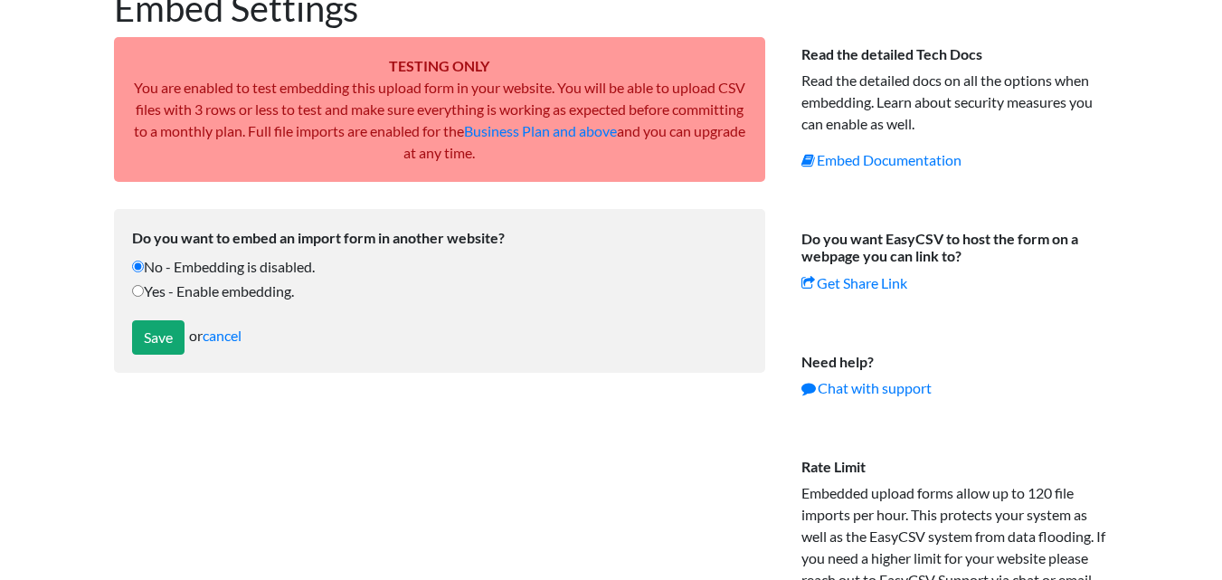
scroll to position [118, 0]
click at [136, 298] on label "Yes - Enable embedding." at bounding box center [439, 292] width 615 height 22
click at [136, 298] on input "Yes - Enable embedding." at bounding box center [138, 292] width 12 height 12
radio input "true"
click at [165, 345] on input "Save" at bounding box center [158, 338] width 52 height 34
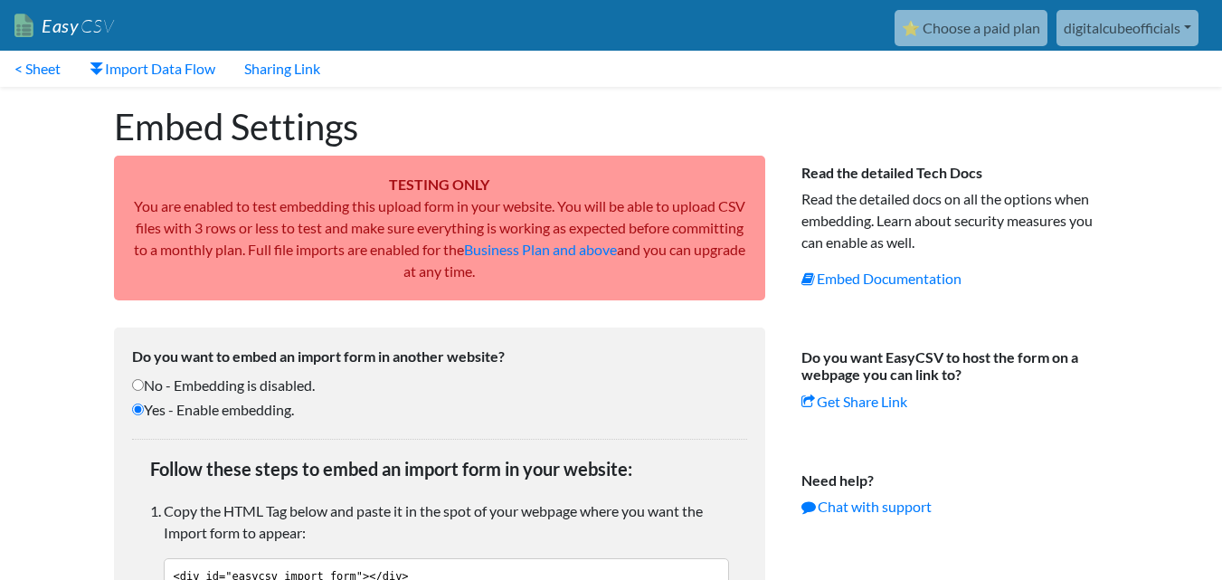
scroll to position [116, 0]
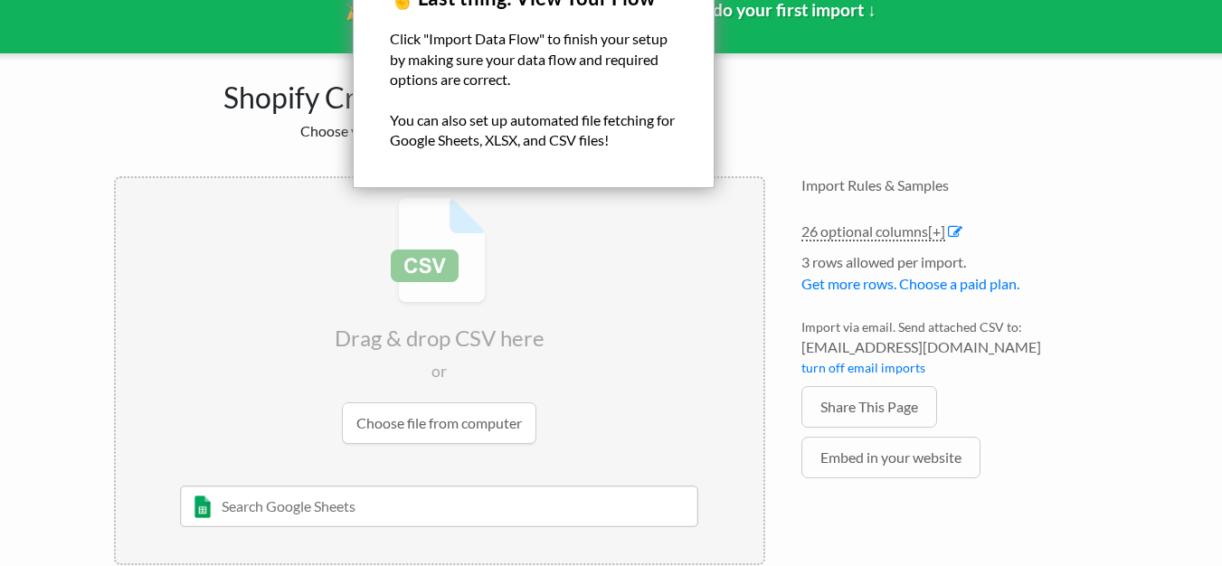
scroll to position [166, 0]
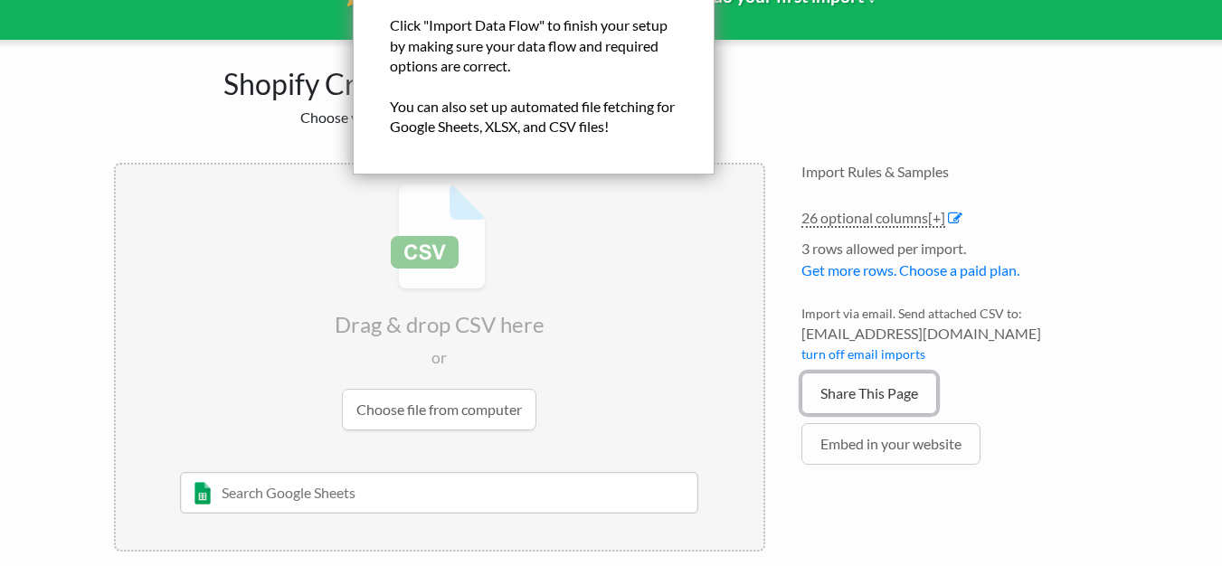
click at [855, 398] on link "Share This Page" at bounding box center [869, 394] width 136 height 42
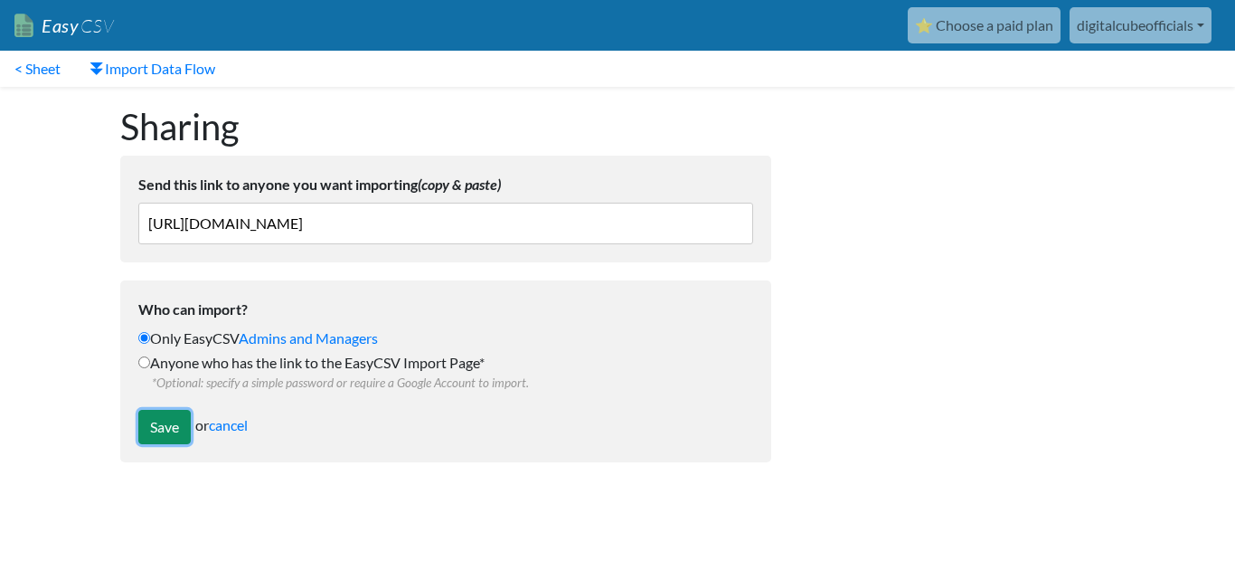
click at [166, 430] on input "Save" at bounding box center [164, 427] width 52 height 34
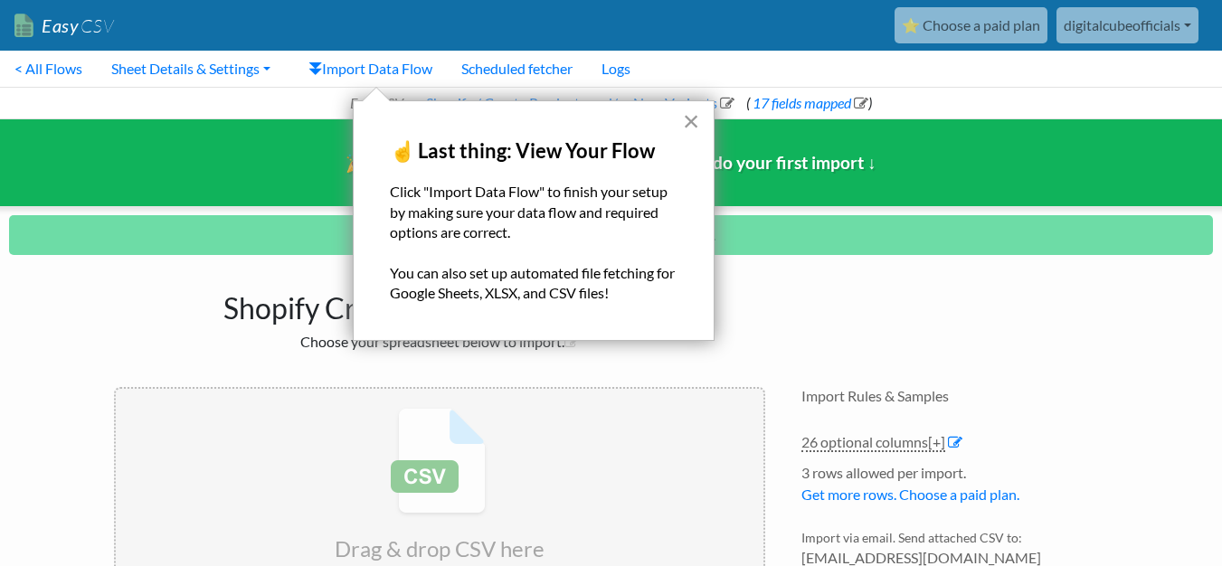
click at [687, 123] on button "×" at bounding box center [691, 121] width 17 height 29
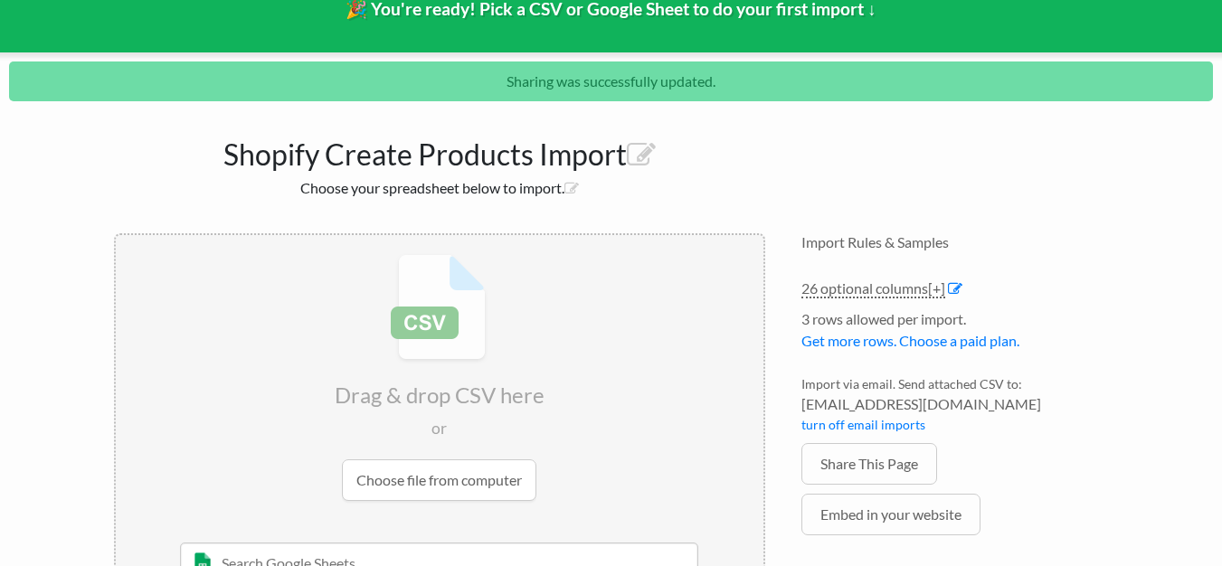
scroll to position [242, 0]
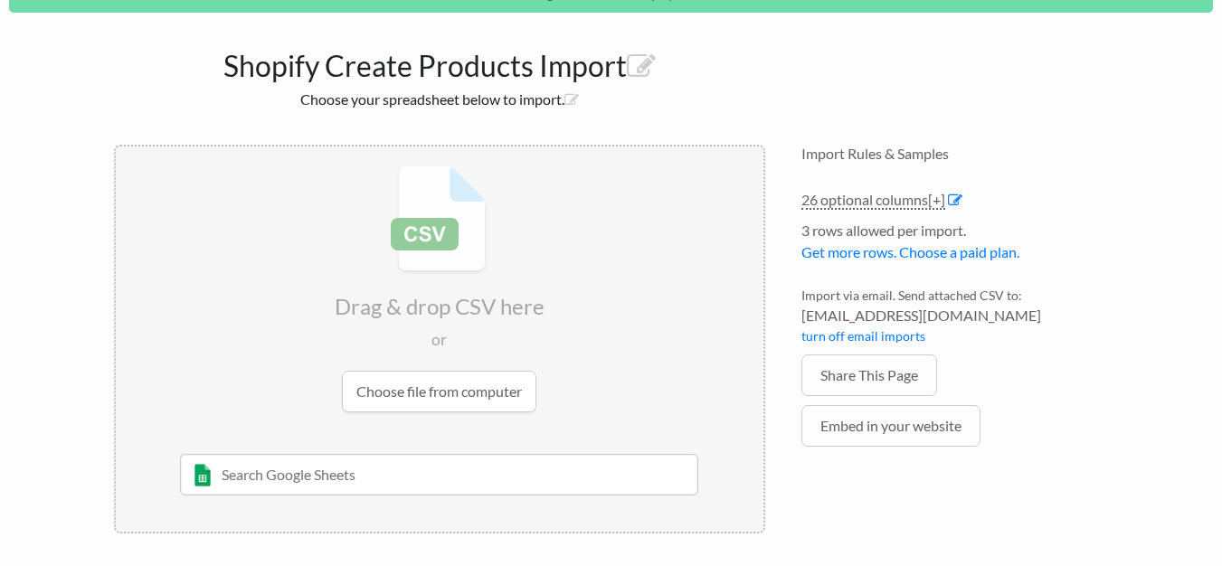
click at [452, 395] on input "file" at bounding box center [439, 288] width 647 height 285
click at [363, 476] on input "text" at bounding box center [439, 475] width 518 height 42
click at [200, 481] on input "text" at bounding box center [439, 475] width 518 height 42
click at [304, 465] on input "text" at bounding box center [439, 475] width 518 height 42
click at [439, 390] on input "file" at bounding box center [439, 288] width 647 height 285
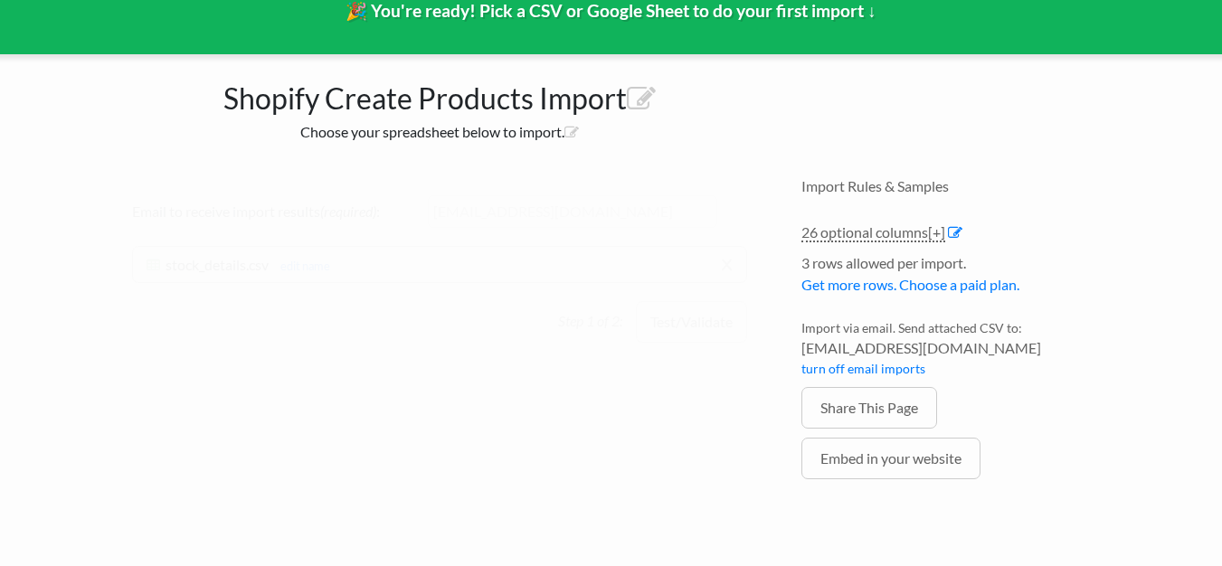
scroll to position [152, 0]
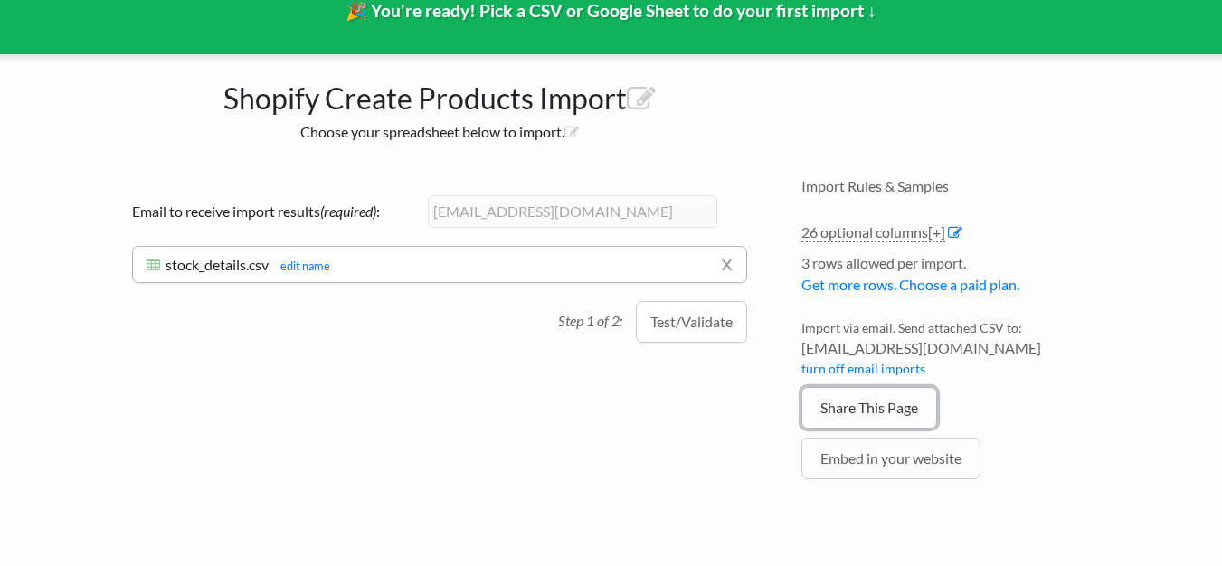
click at [855, 411] on link "Share This Page" at bounding box center [869, 408] width 136 height 42
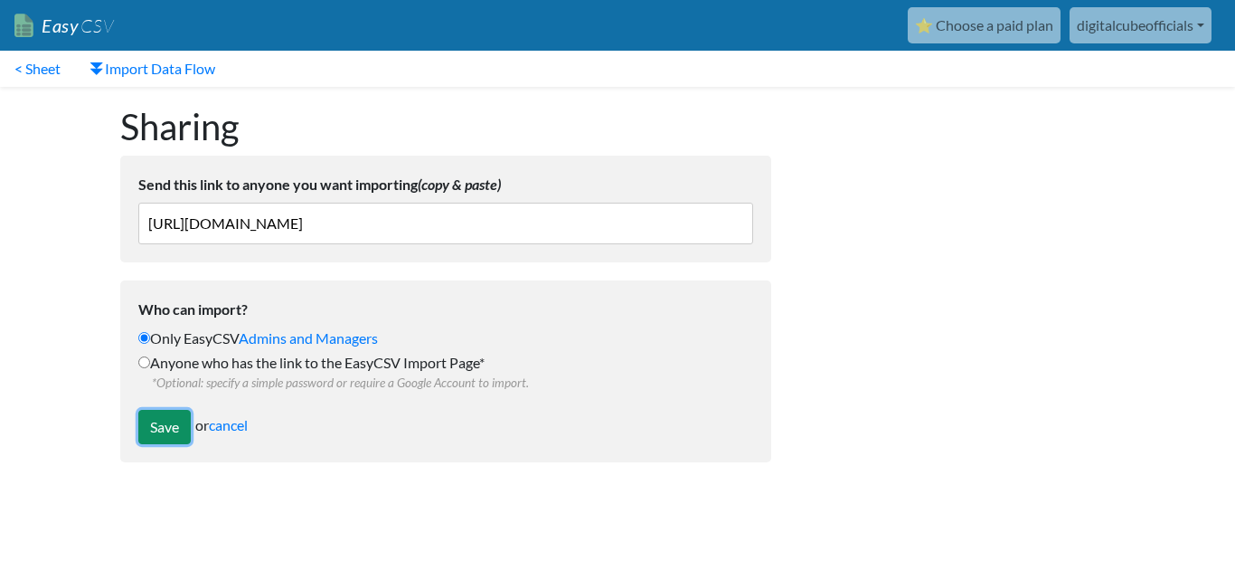
click at [167, 429] on input "Save" at bounding box center [164, 427] width 52 height 34
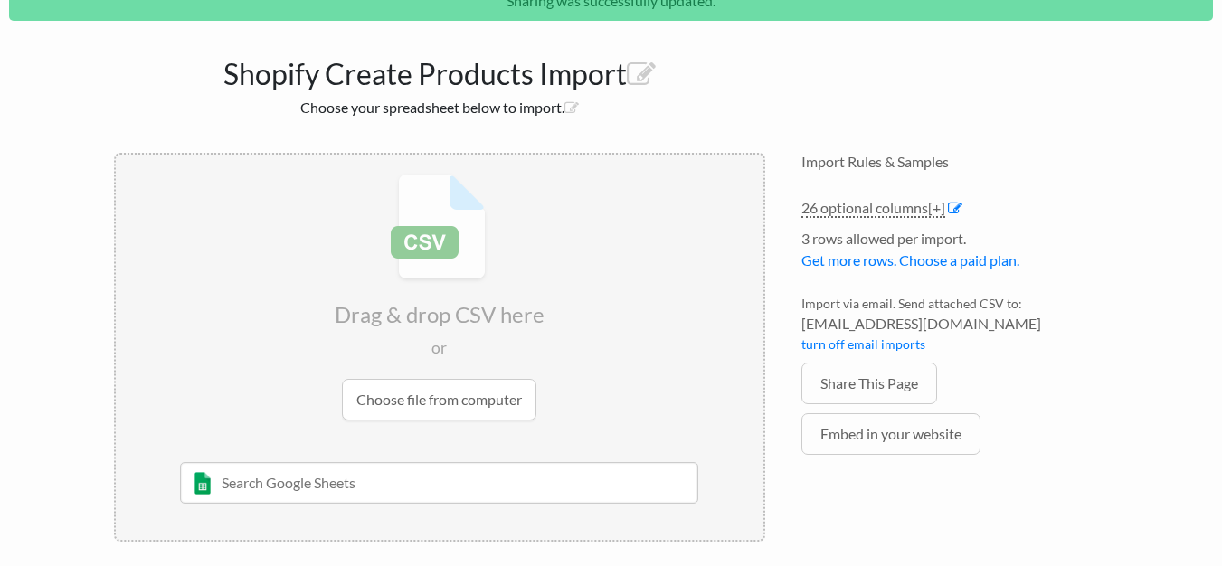
scroll to position [240, 0]
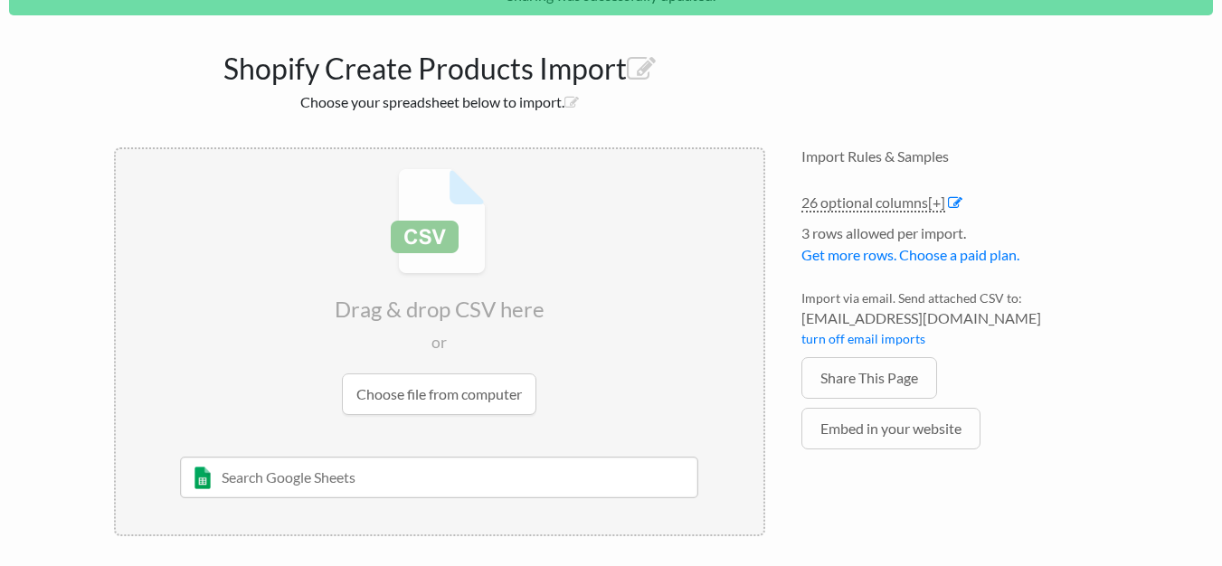
click at [455, 395] on input "file" at bounding box center [439, 291] width 647 height 285
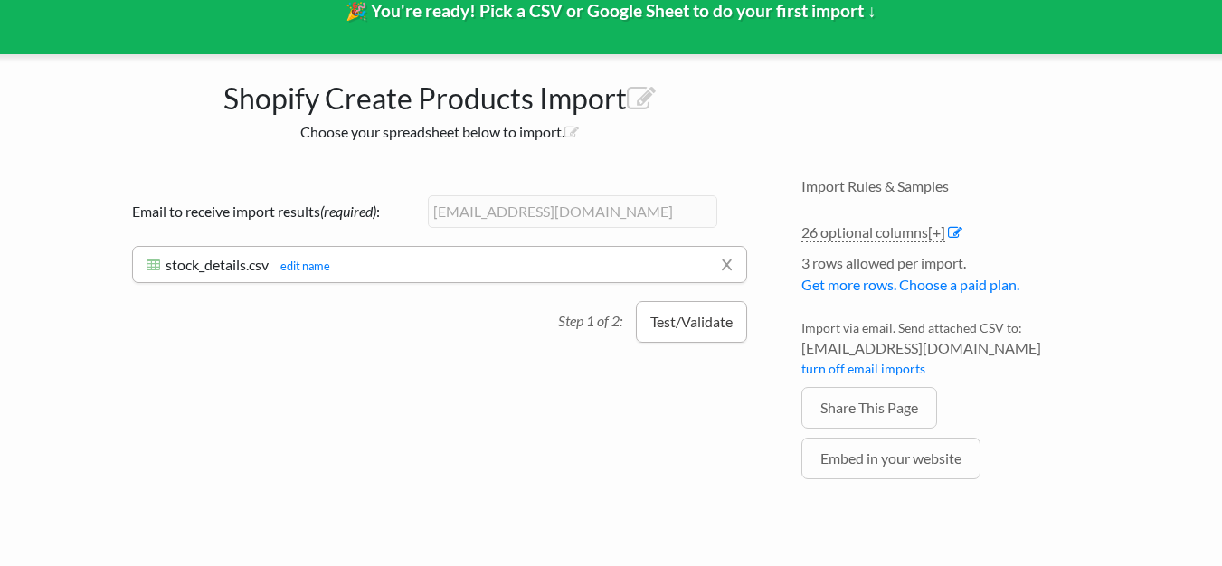
click at [709, 331] on button "Test/Validate" at bounding box center [691, 322] width 111 height 42
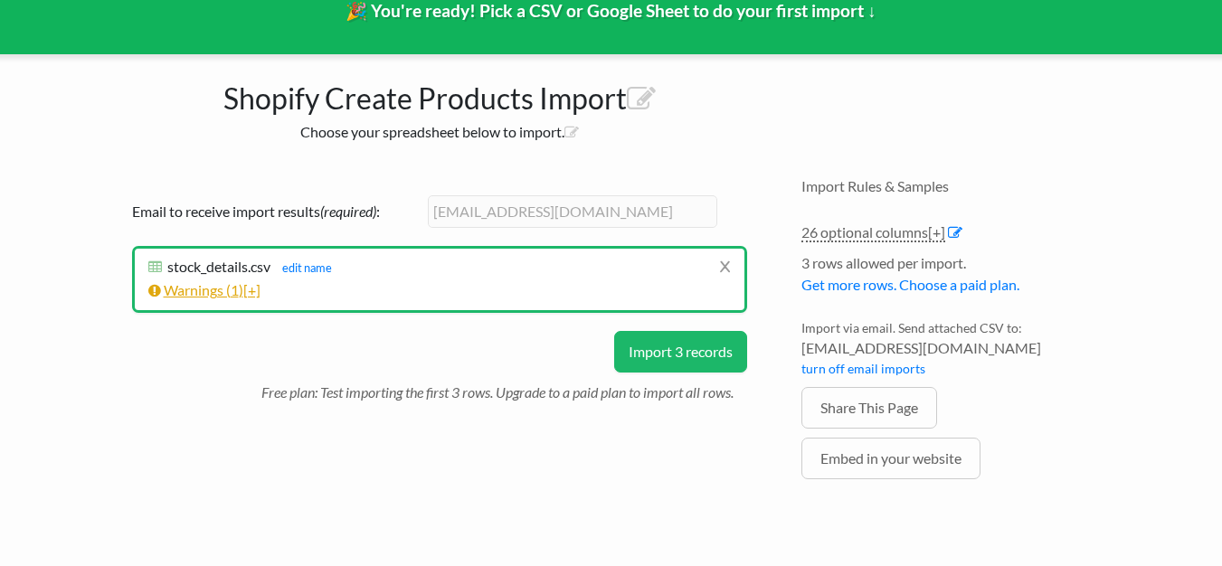
click at [256, 289] on span "[+]" at bounding box center [251, 289] width 17 height 17
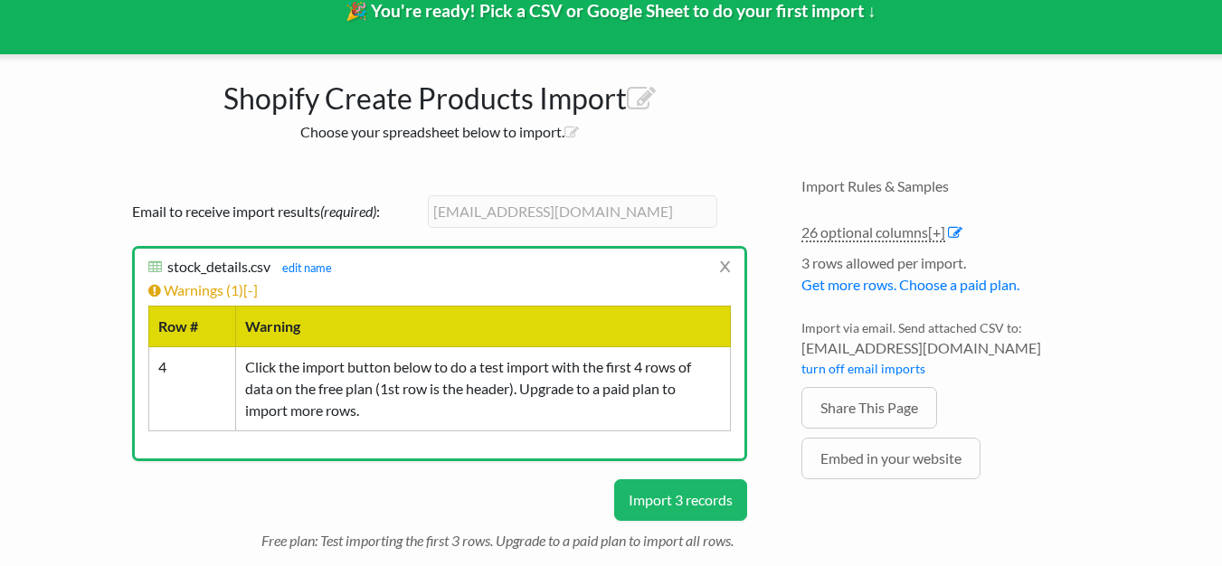
click at [694, 499] on button "Import 3 records" at bounding box center [680, 500] width 133 height 42
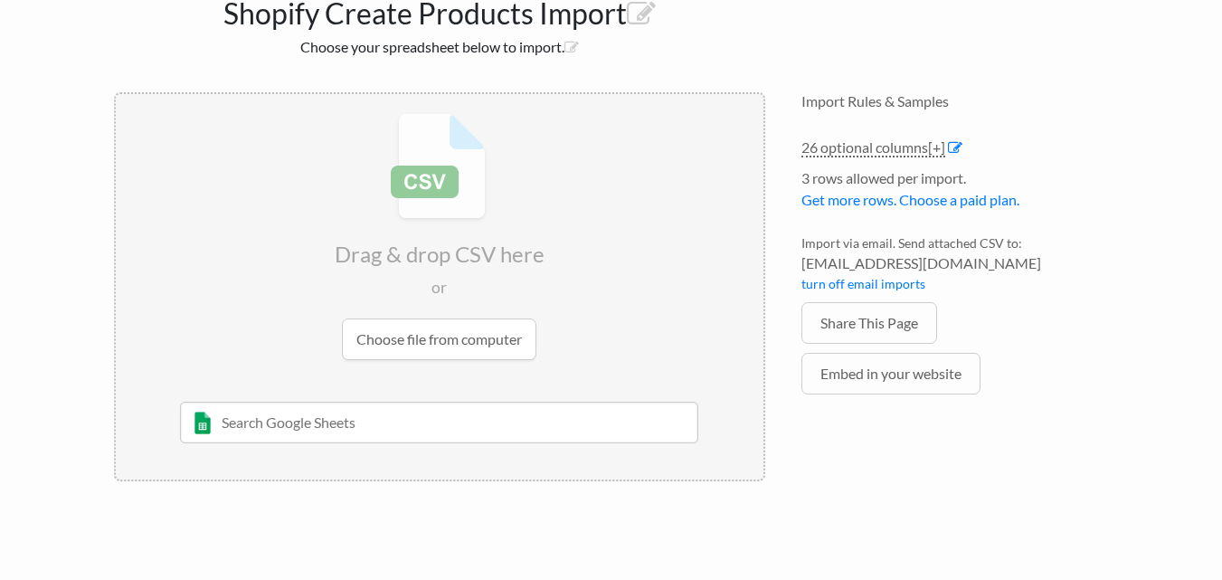
scroll to position [152, 0]
click at [439, 340] on input "file" at bounding box center [439, 234] width 647 height 285
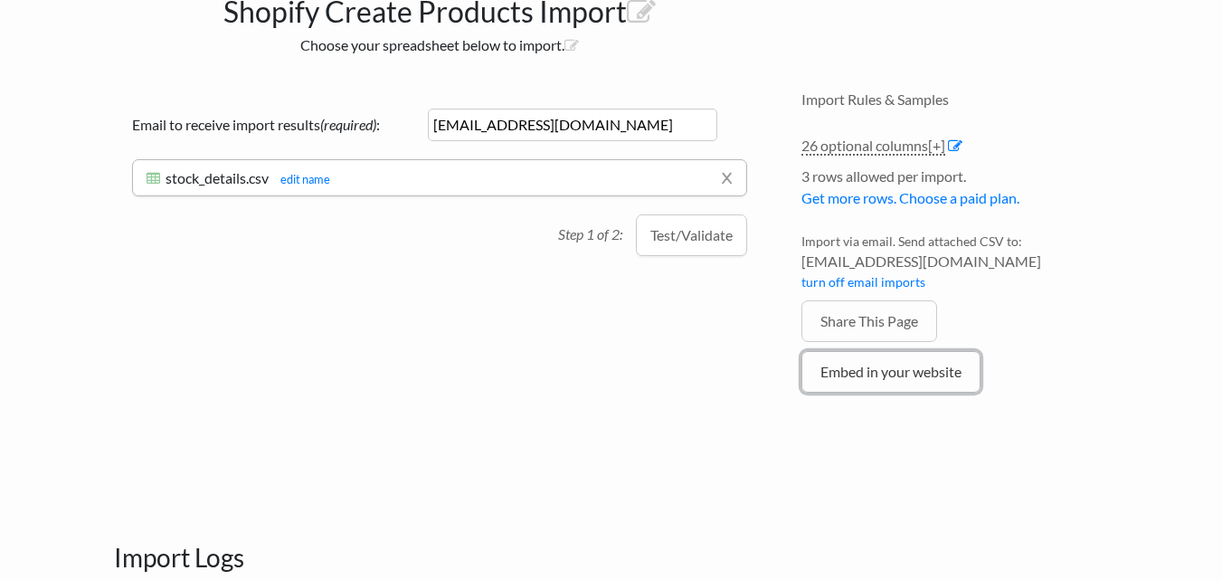
click at [874, 375] on link "Embed in your website" at bounding box center [890, 372] width 179 height 42
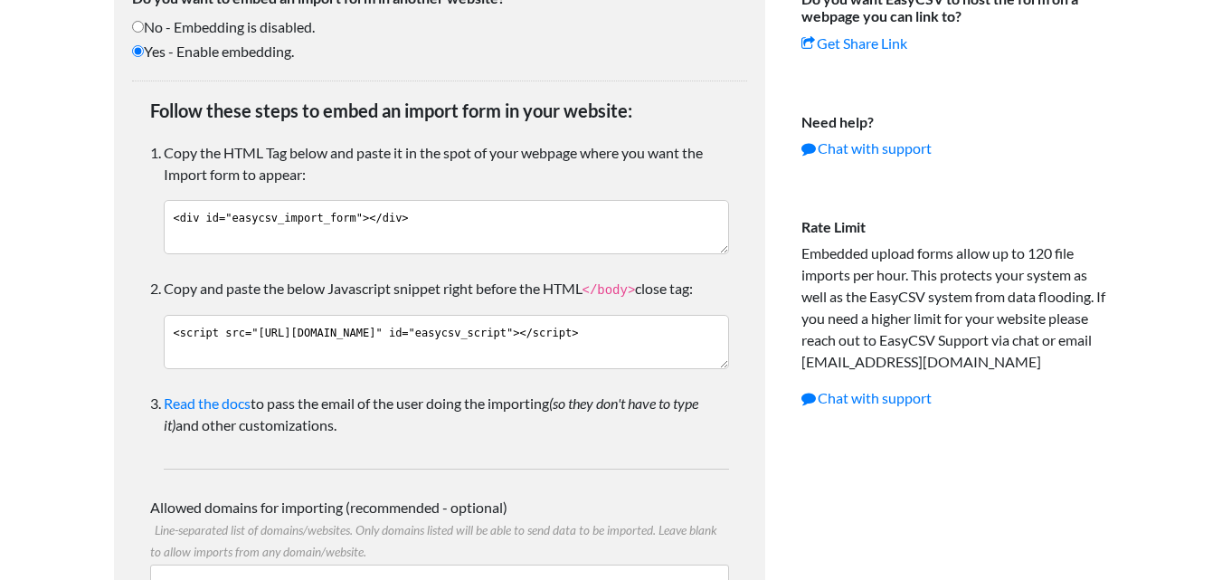
scroll to position [359, 0]
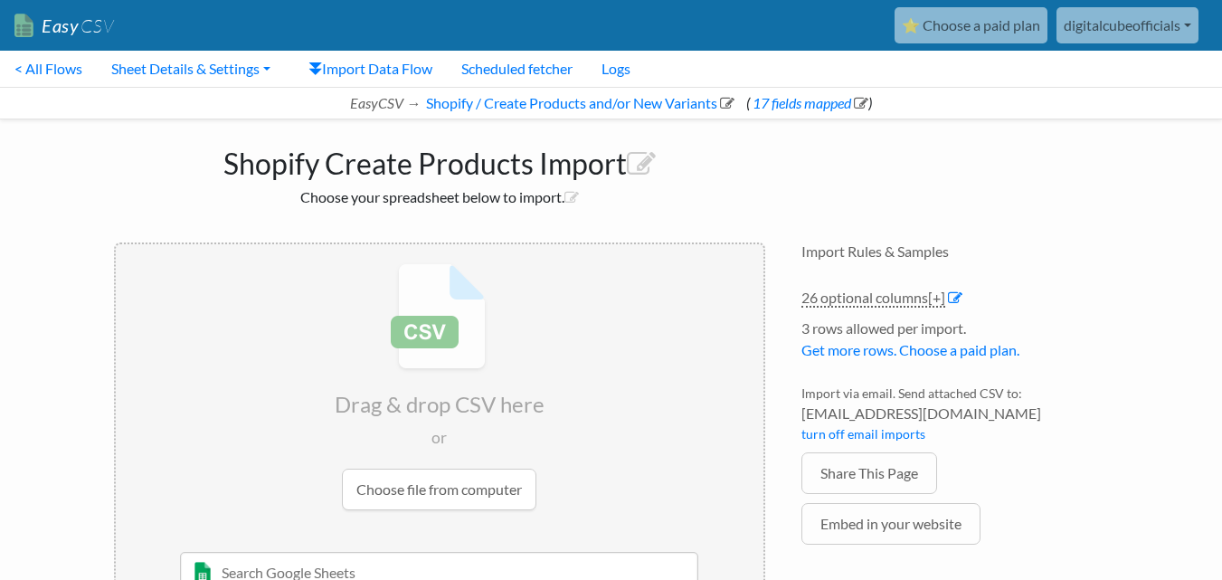
scroll to position [144, 0]
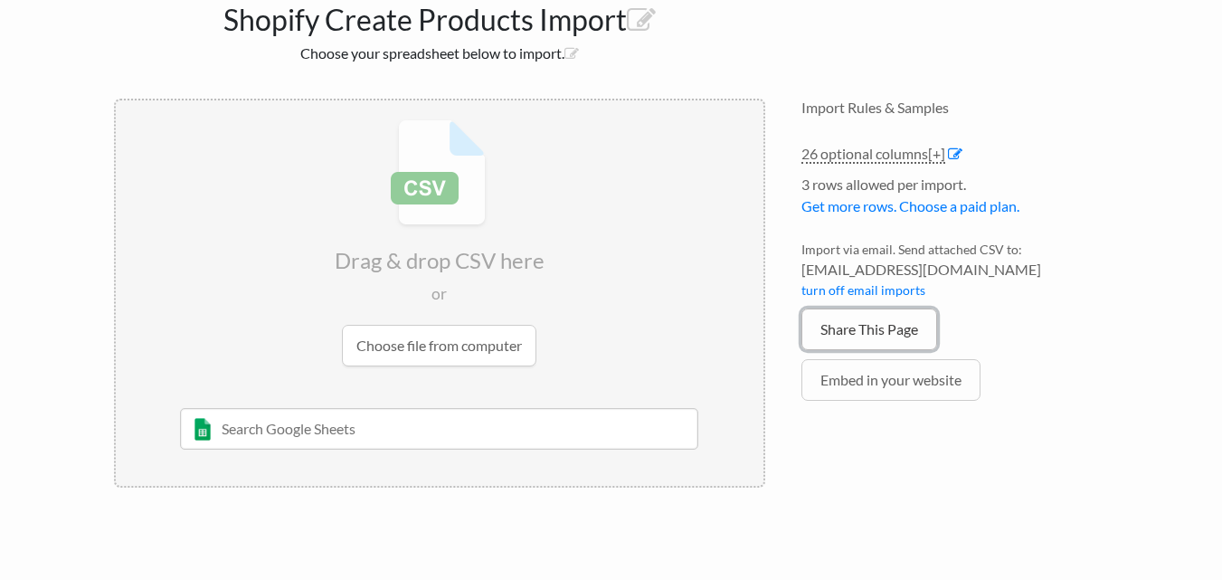
click at [883, 330] on link "Share This Page" at bounding box center [869, 329] width 136 height 42
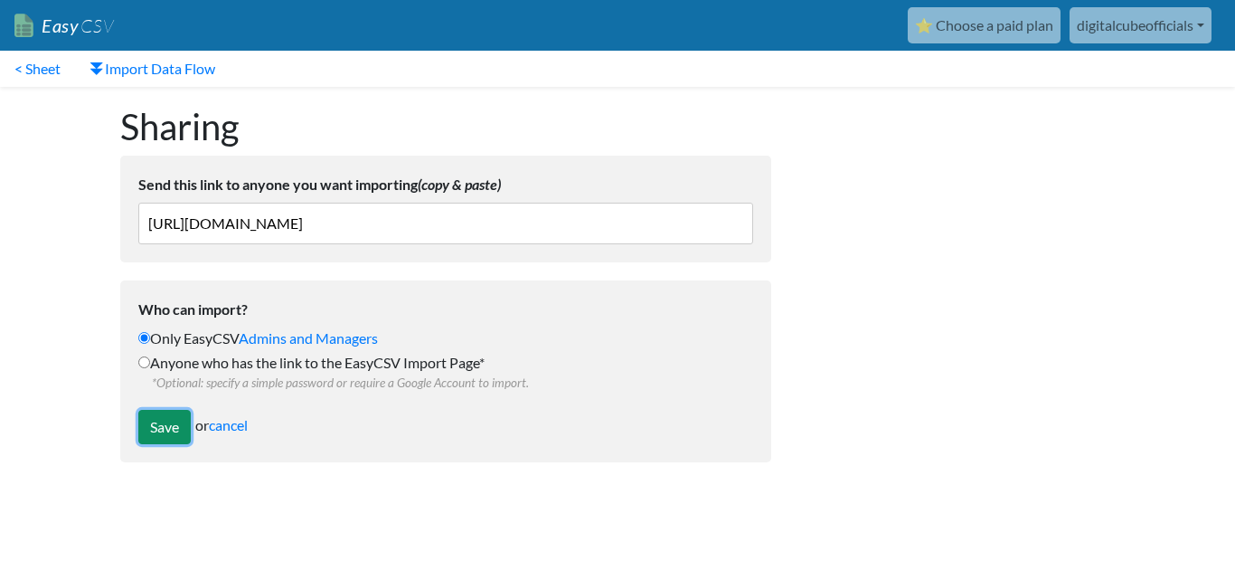
click at [165, 424] on input "Save" at bounding box center [164, 427] width 52 height 34
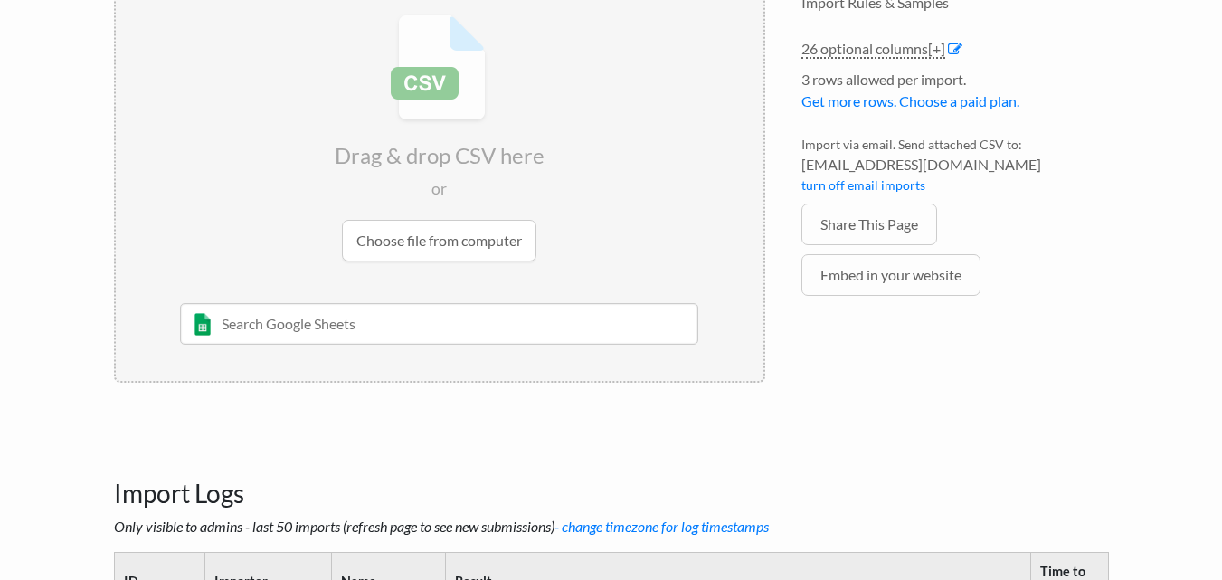
scroll to position [307, 0]
click at [462, 233] on input "file" at bounding box center [439, 137] width 647 height 285
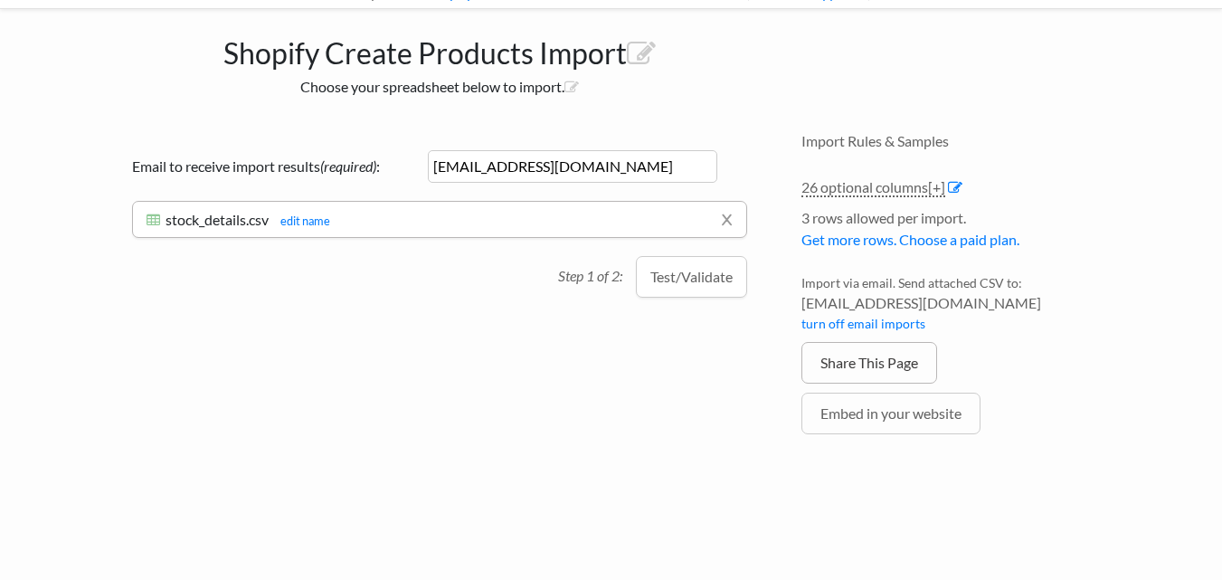
scroll to position [0, 0]
